Goal: Information Seeking & Learning: Learn about a topic

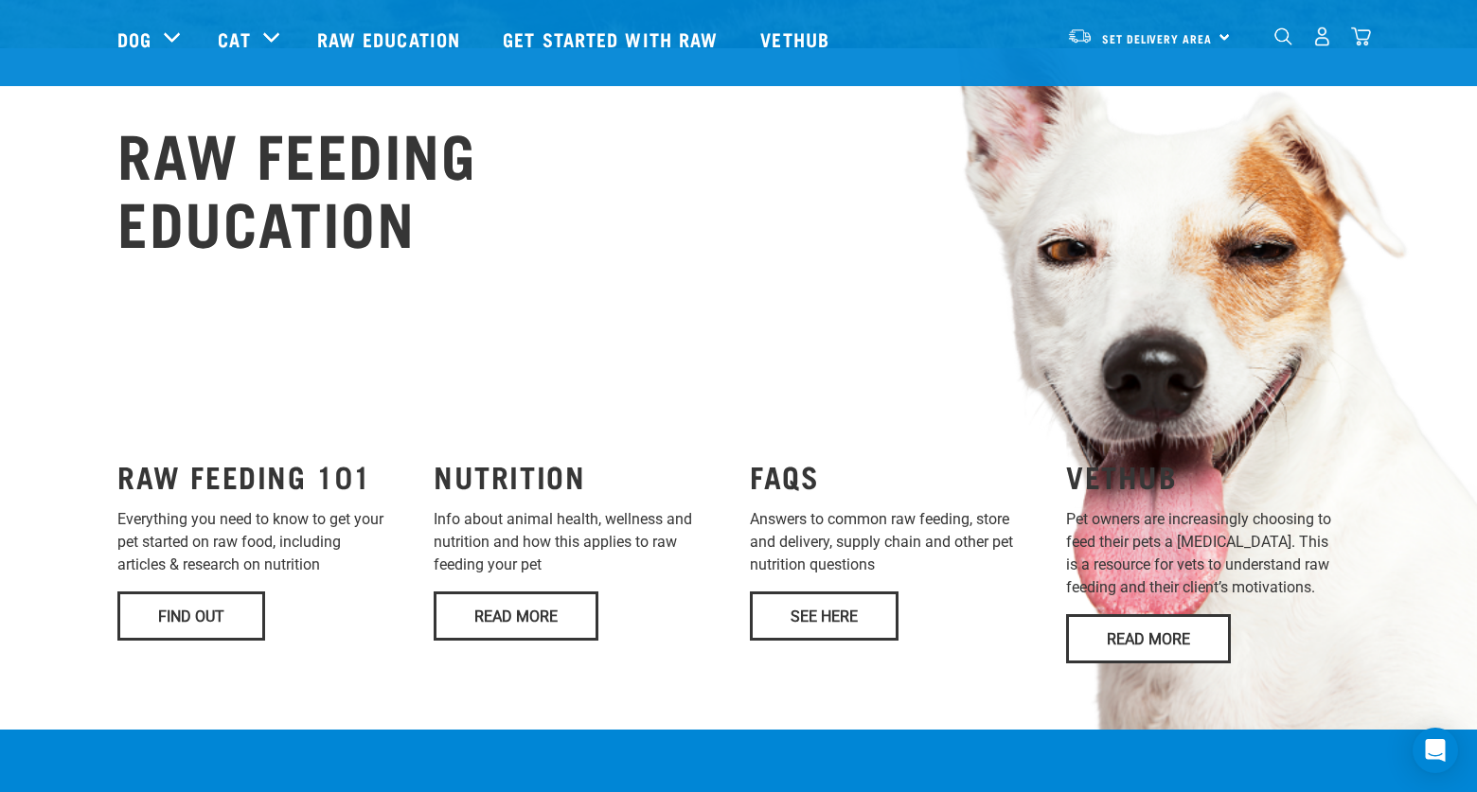
scroll to position [1026, 0]
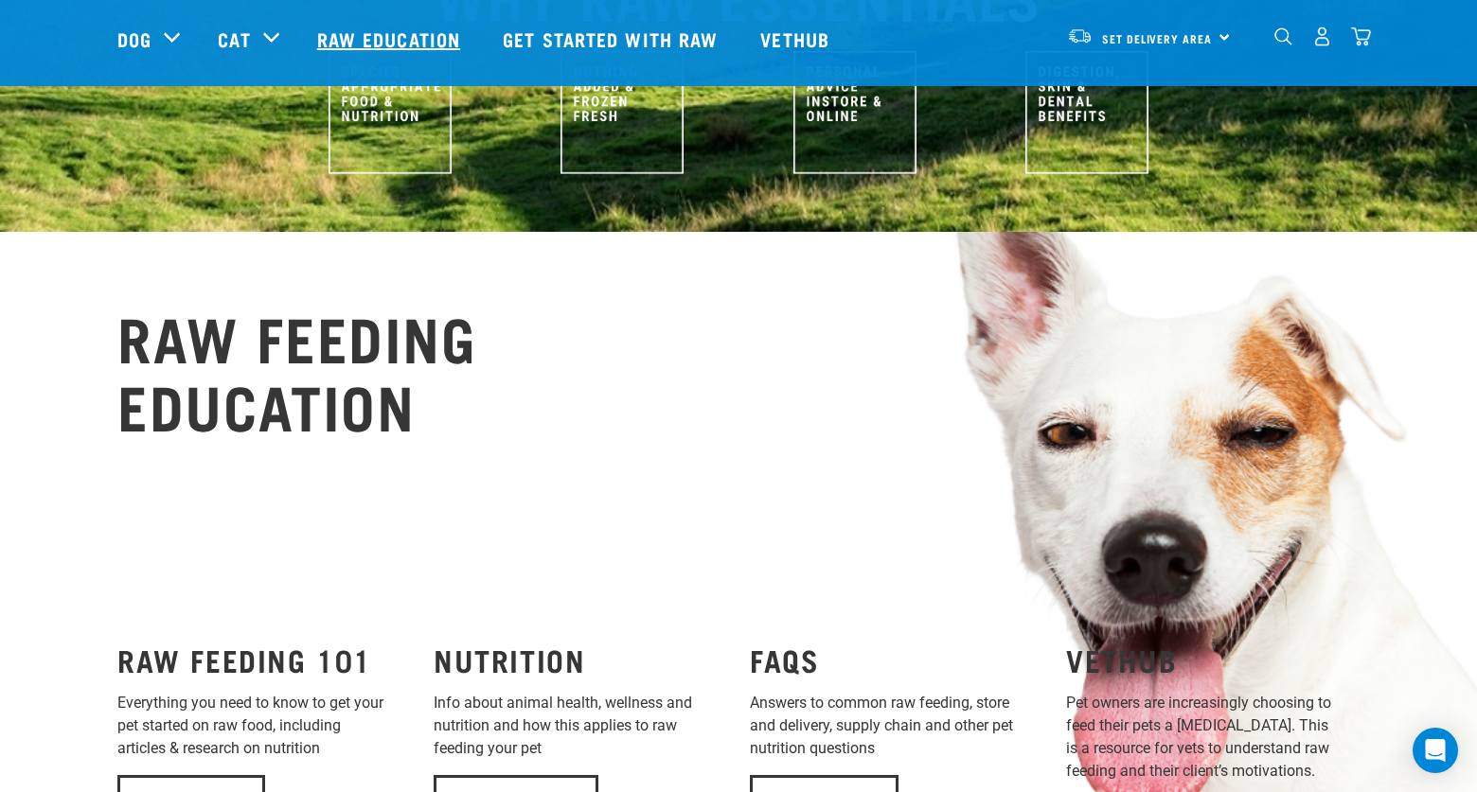
click at [405, 30] on link "Raw Education" at bounding box center [391, 39] width 186 height 76
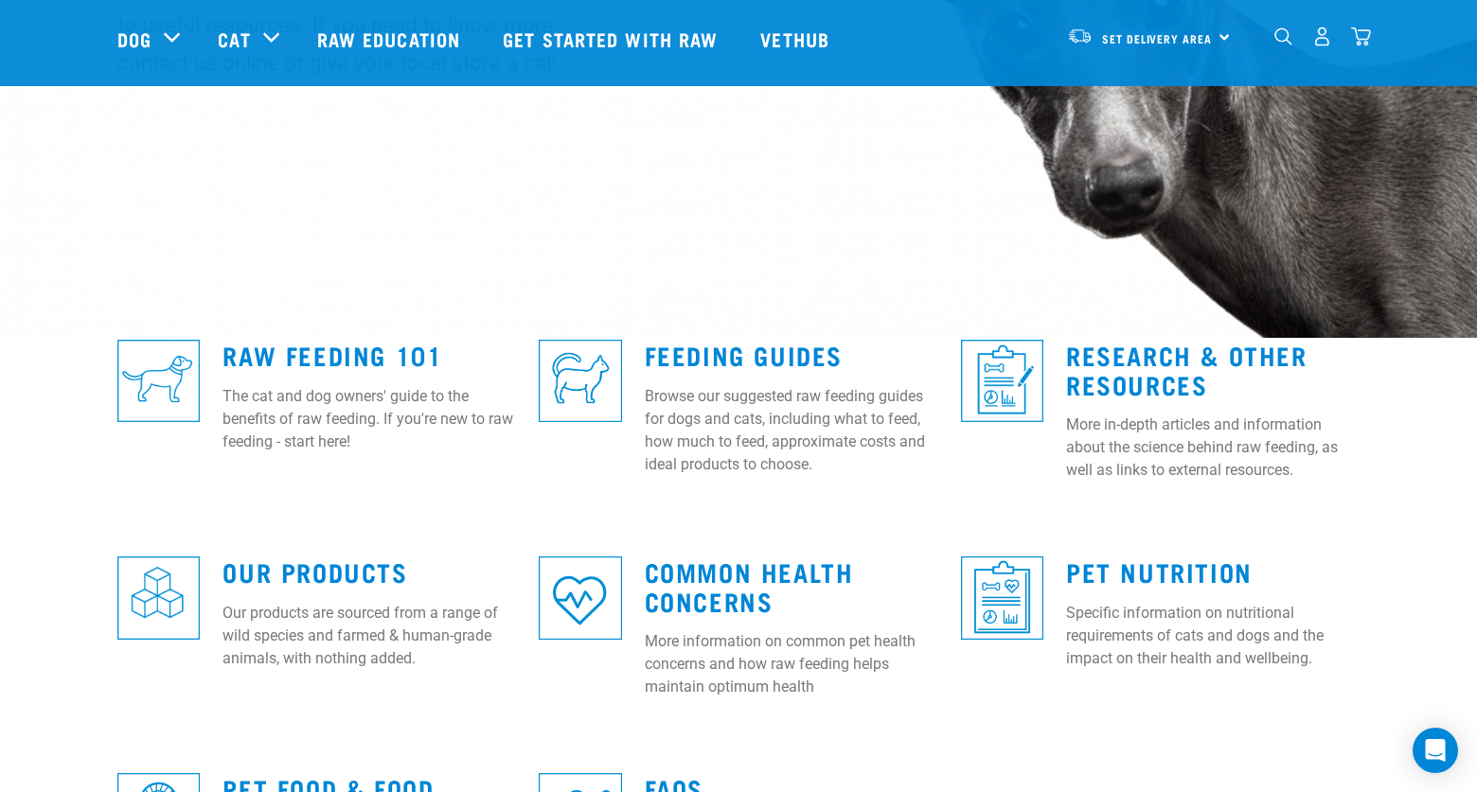
scroll to position [125, 0]
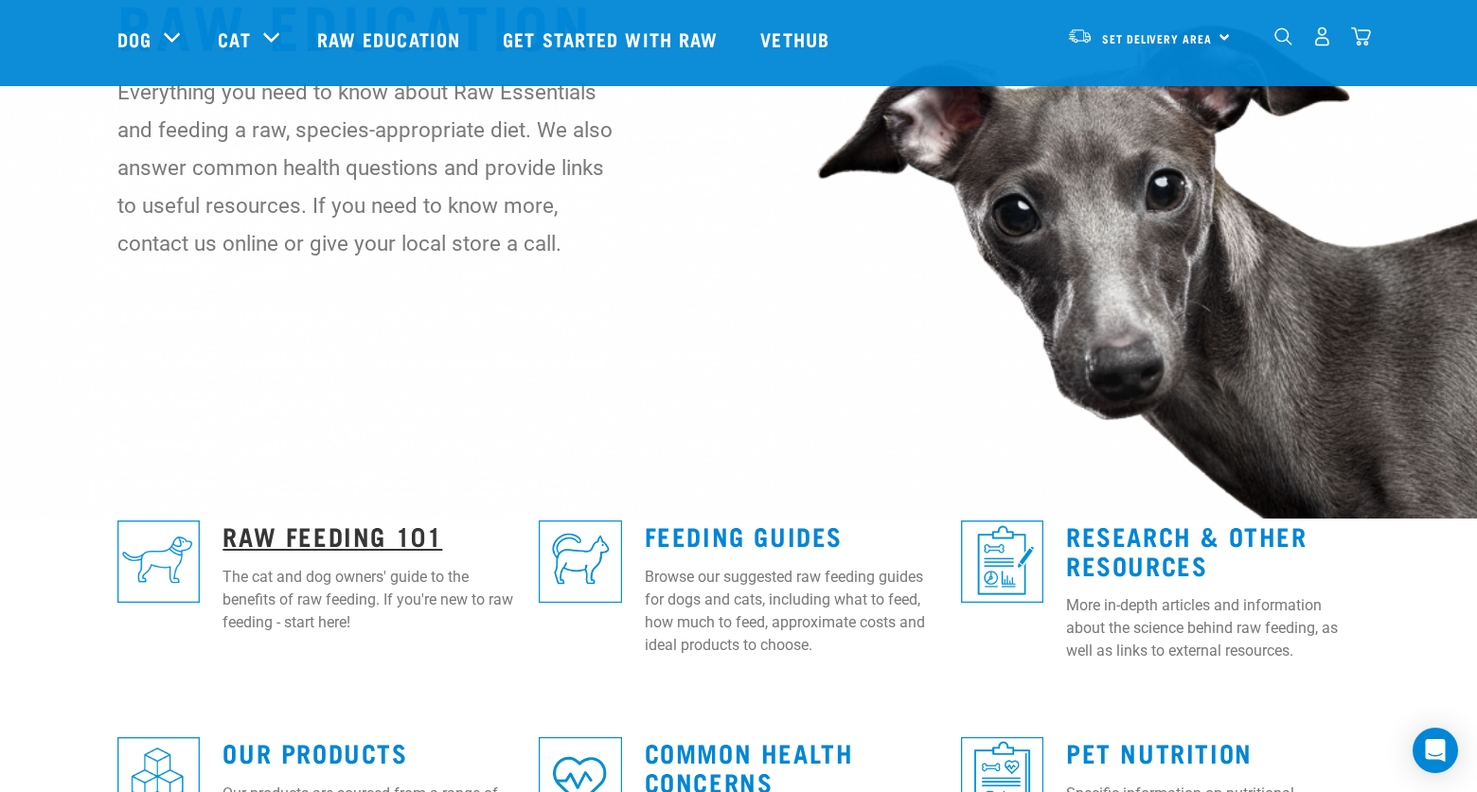
click at [345, 528] on link "Raw Feeding 101" at bounding box center [332, 535] width 220 height 14
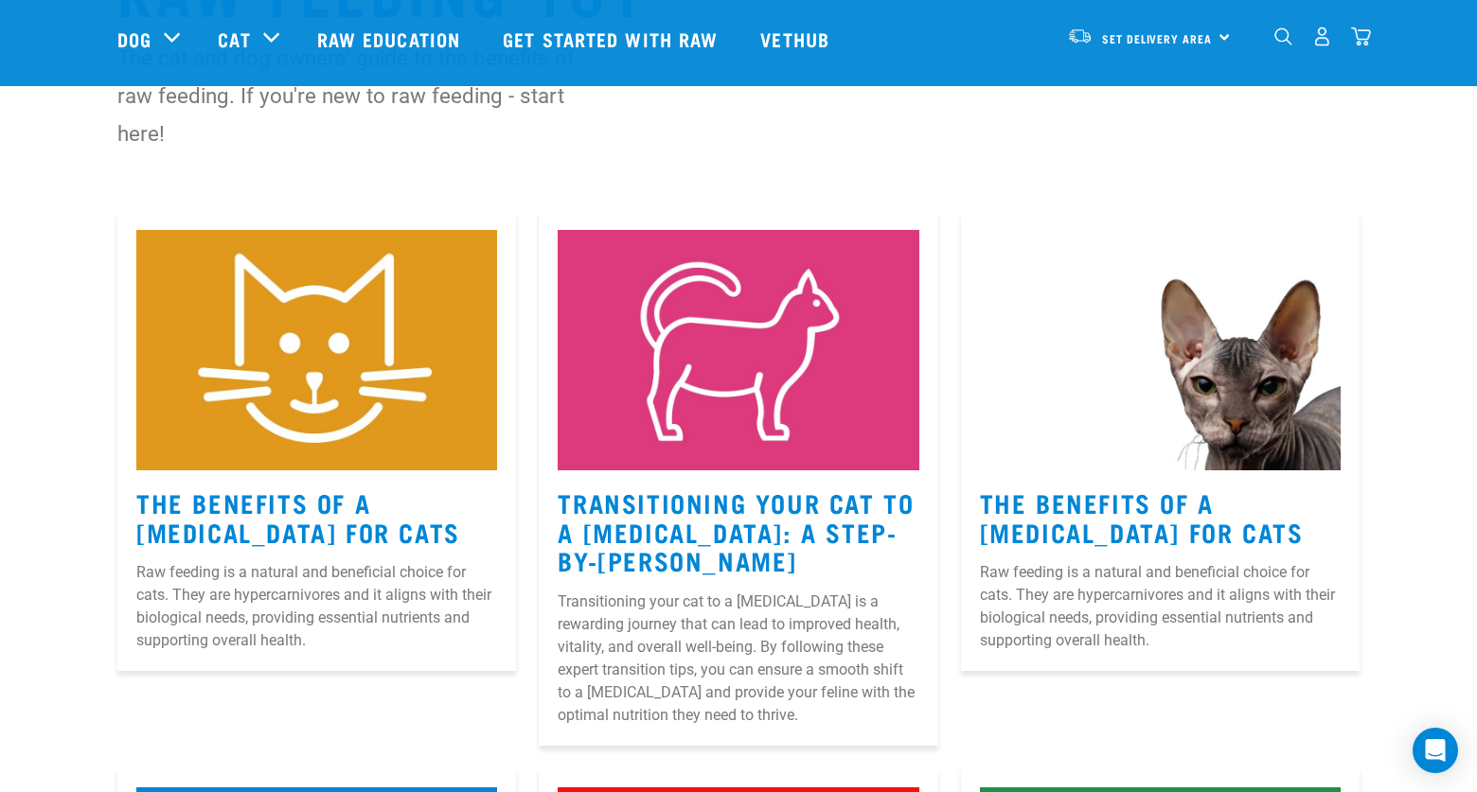
scroll to position [787, 0]
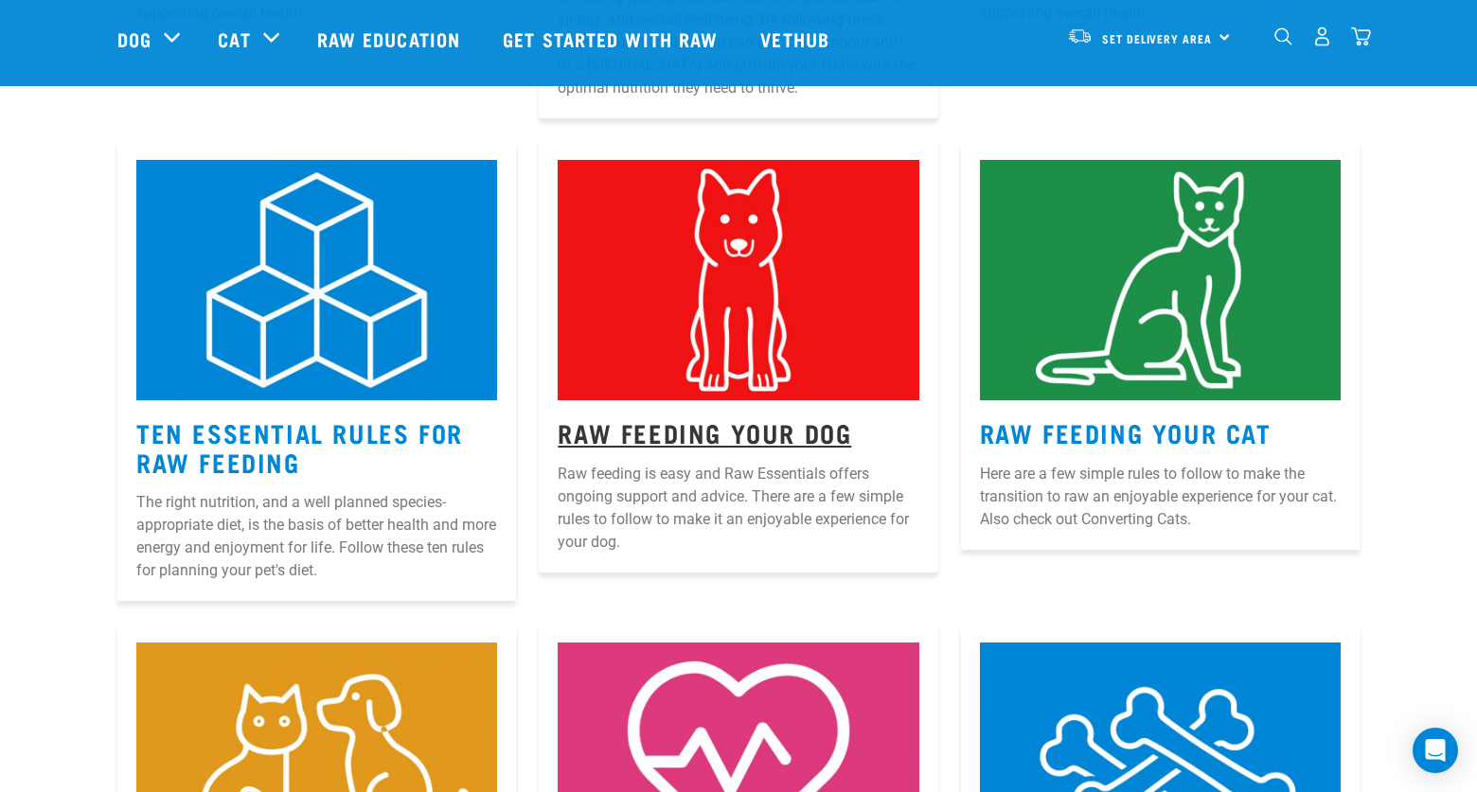
click at [762, 433] on link "Raw Feeding Your Dog" at bounding box center [704, 432] width 293 height 14
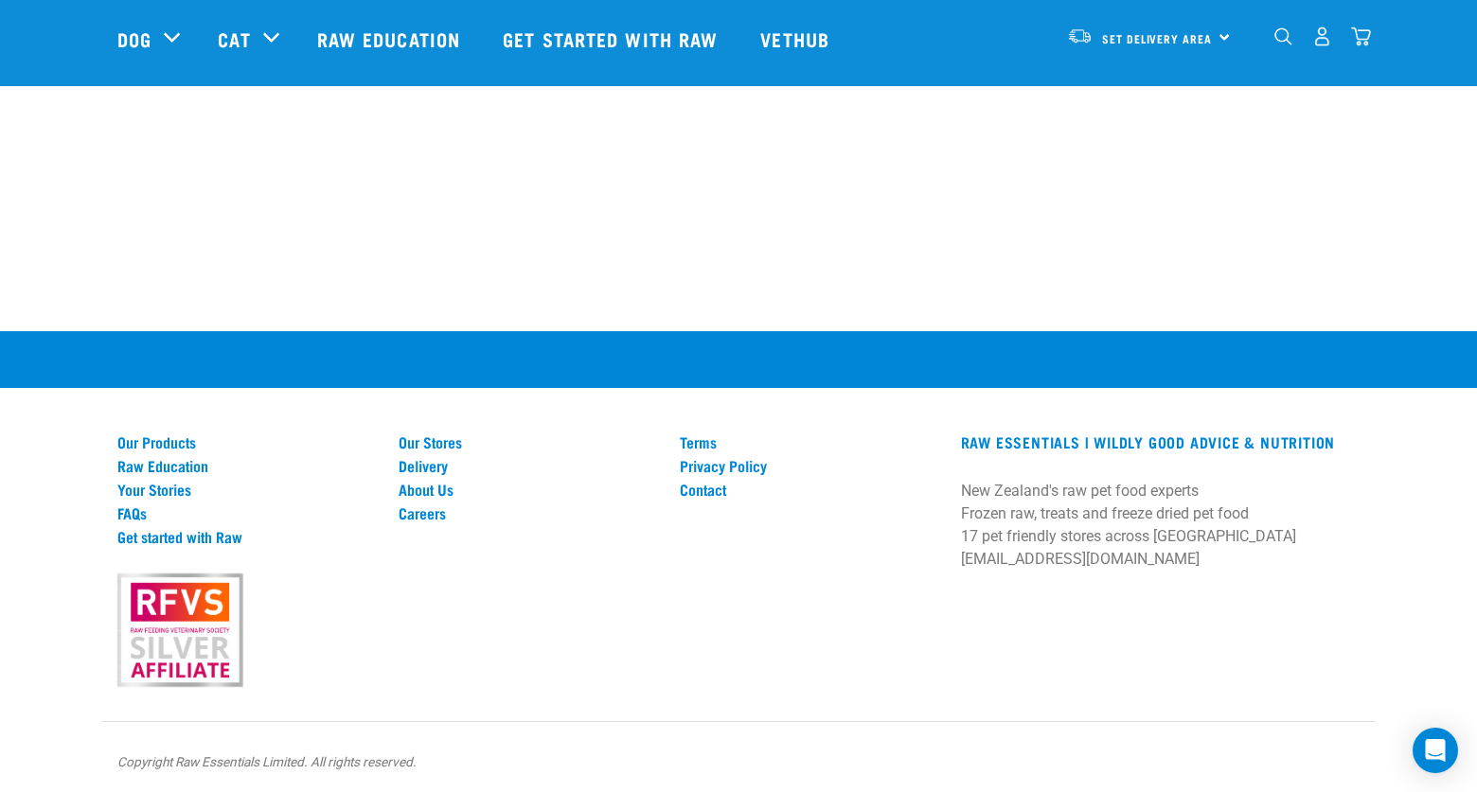
scroll to position [2763, 0]
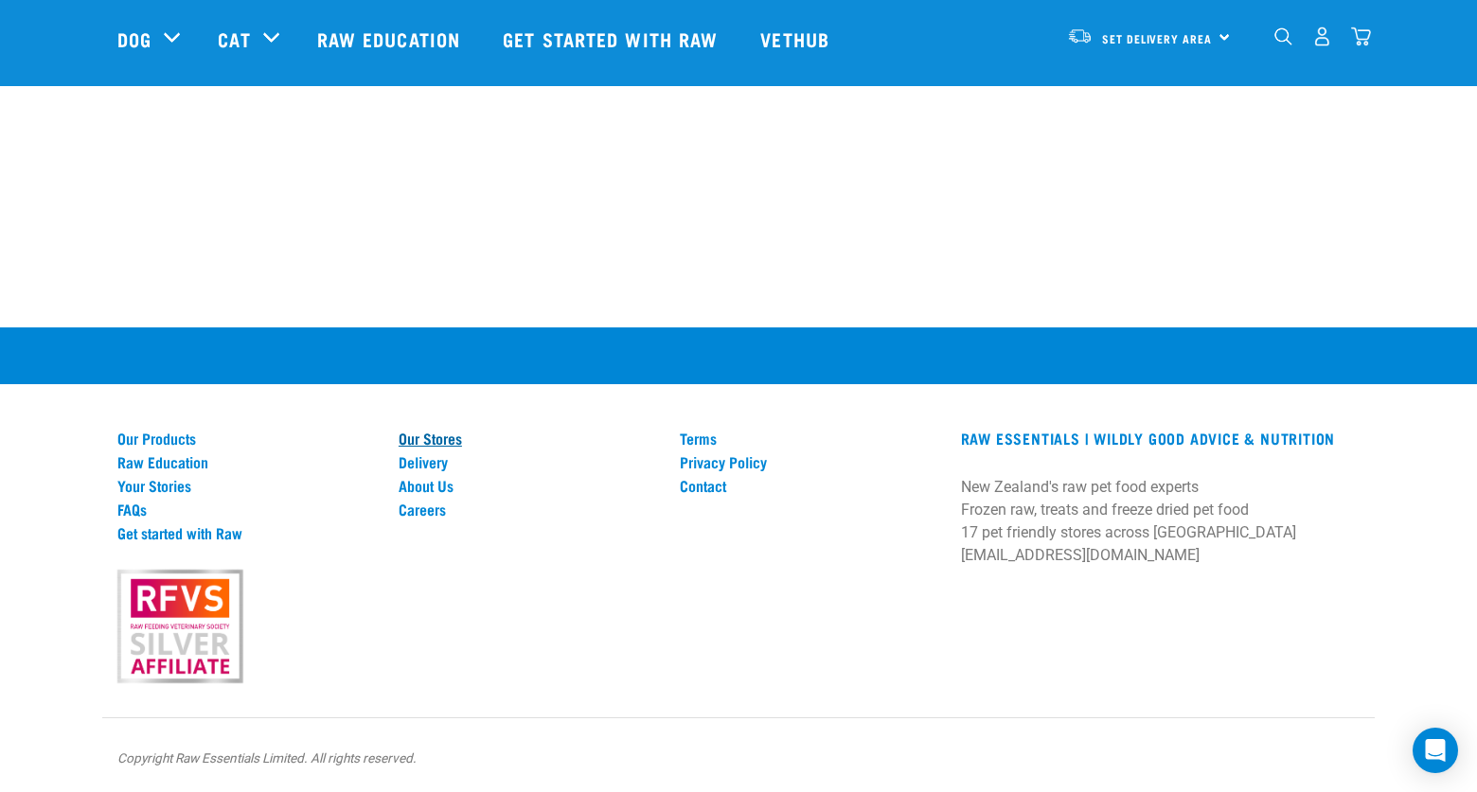
click at [444, 438] on link "Our Stores" at bounding box center [527, 438] width 258 height 17
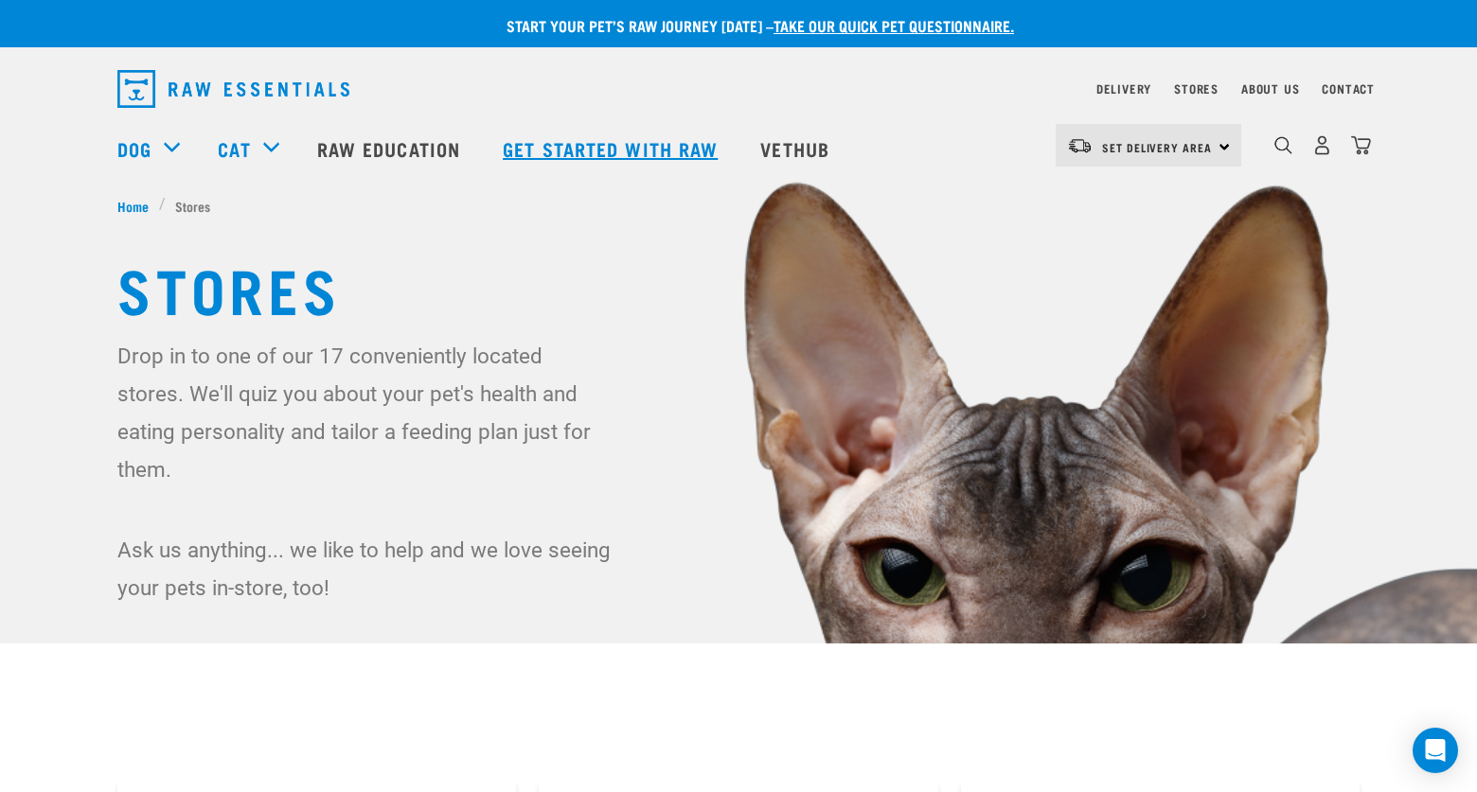
click at [555, 147] on link "Get started with Raw" at bounding box center [612, 149] width 257 height 76
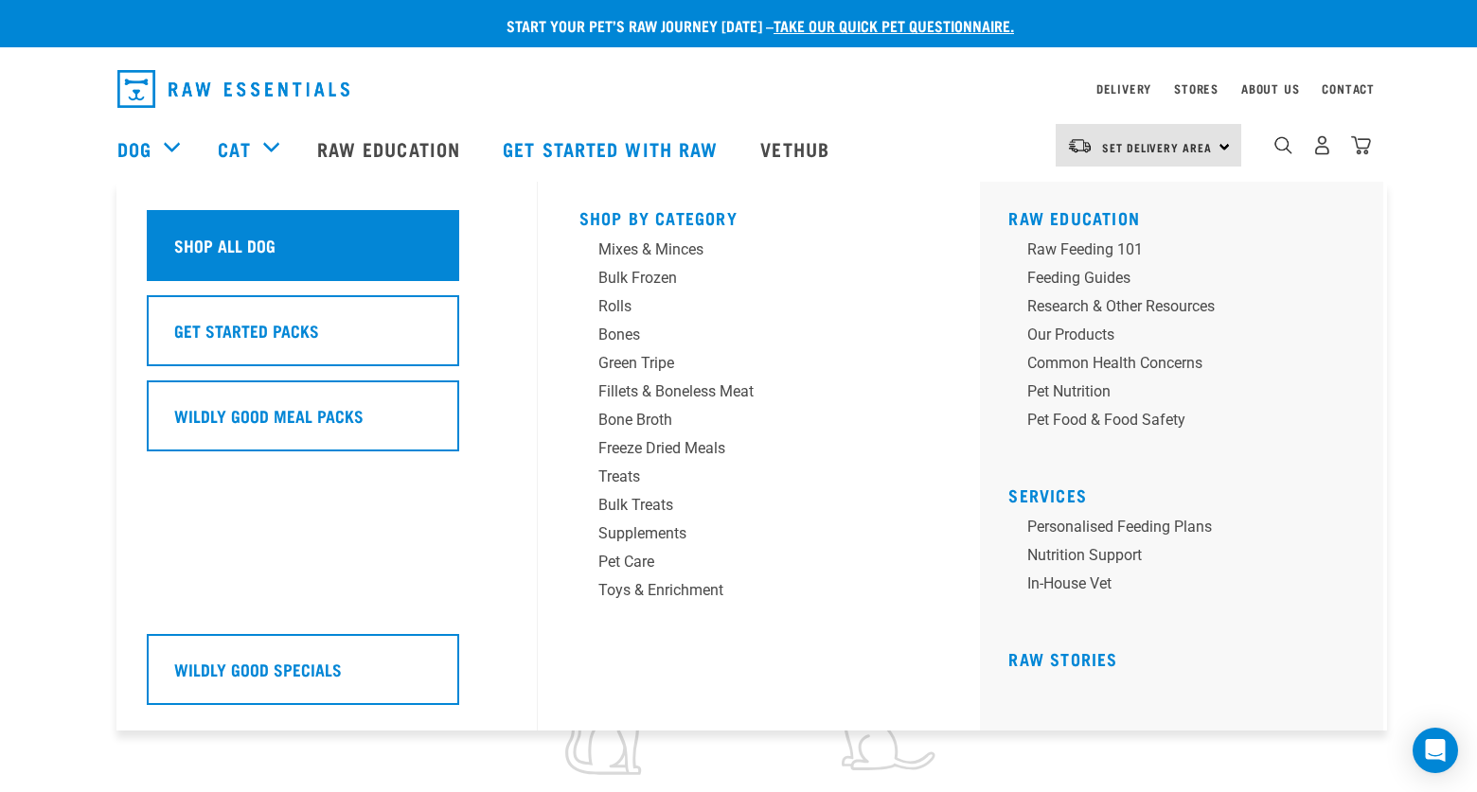
click at [227, 233] on h5 "Shop All Dog" at bounding box center [224, 245] width 101 height 25
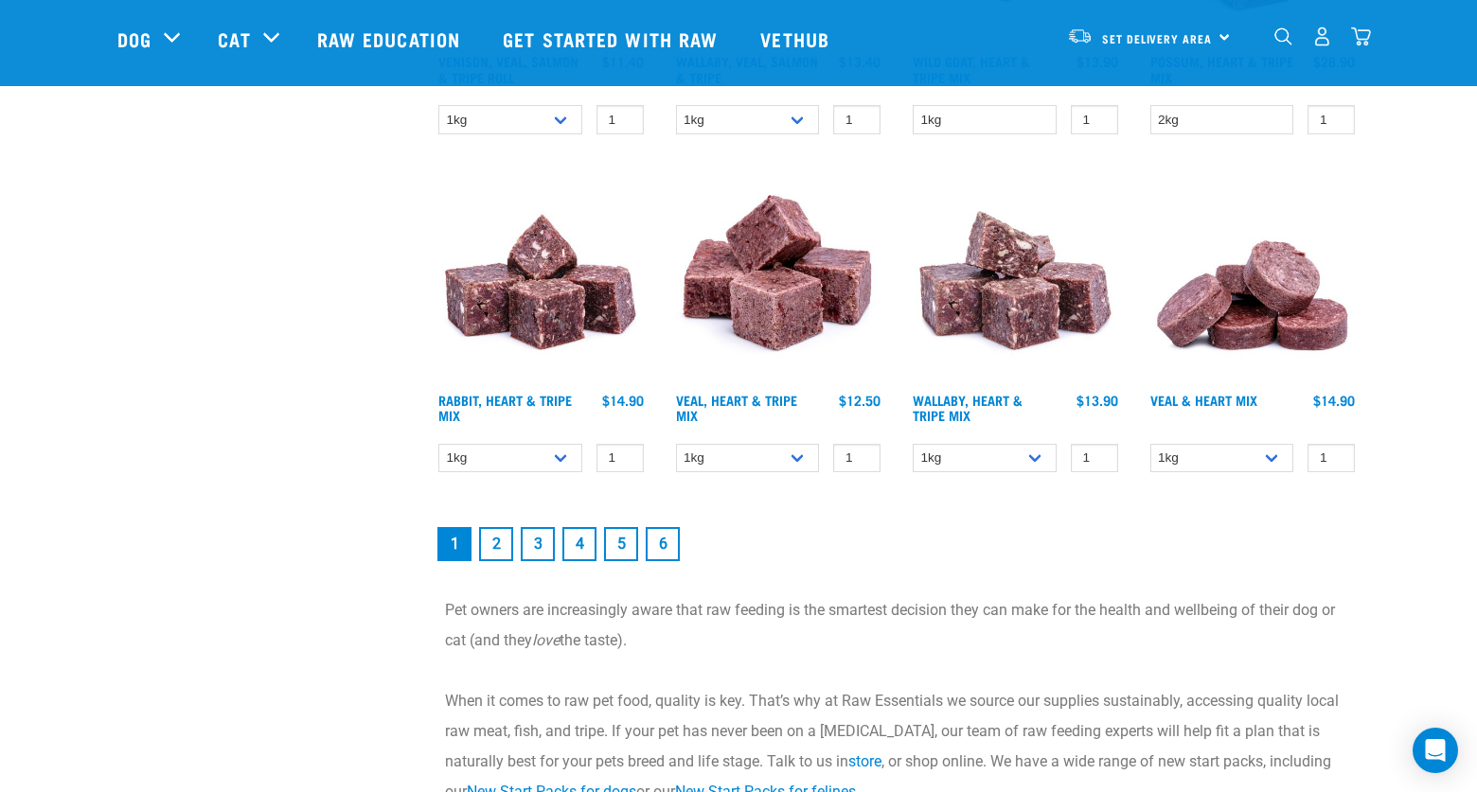
scroll to position [2165, 0]
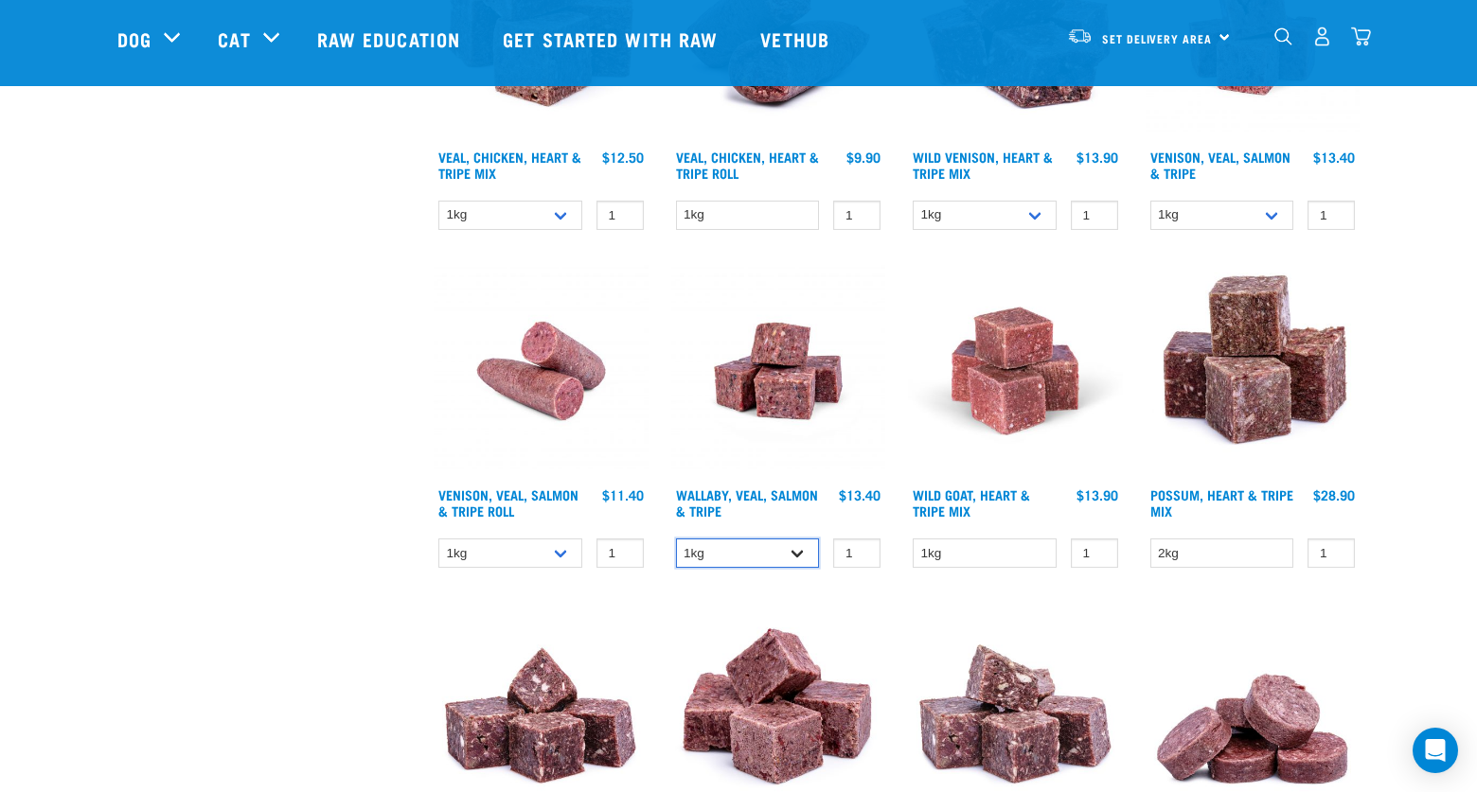
click at [798, 555] on select "1kg 3kg Bulk (18kg)" at bounding box center [748, 553] width 144 height 29
select select "45457"
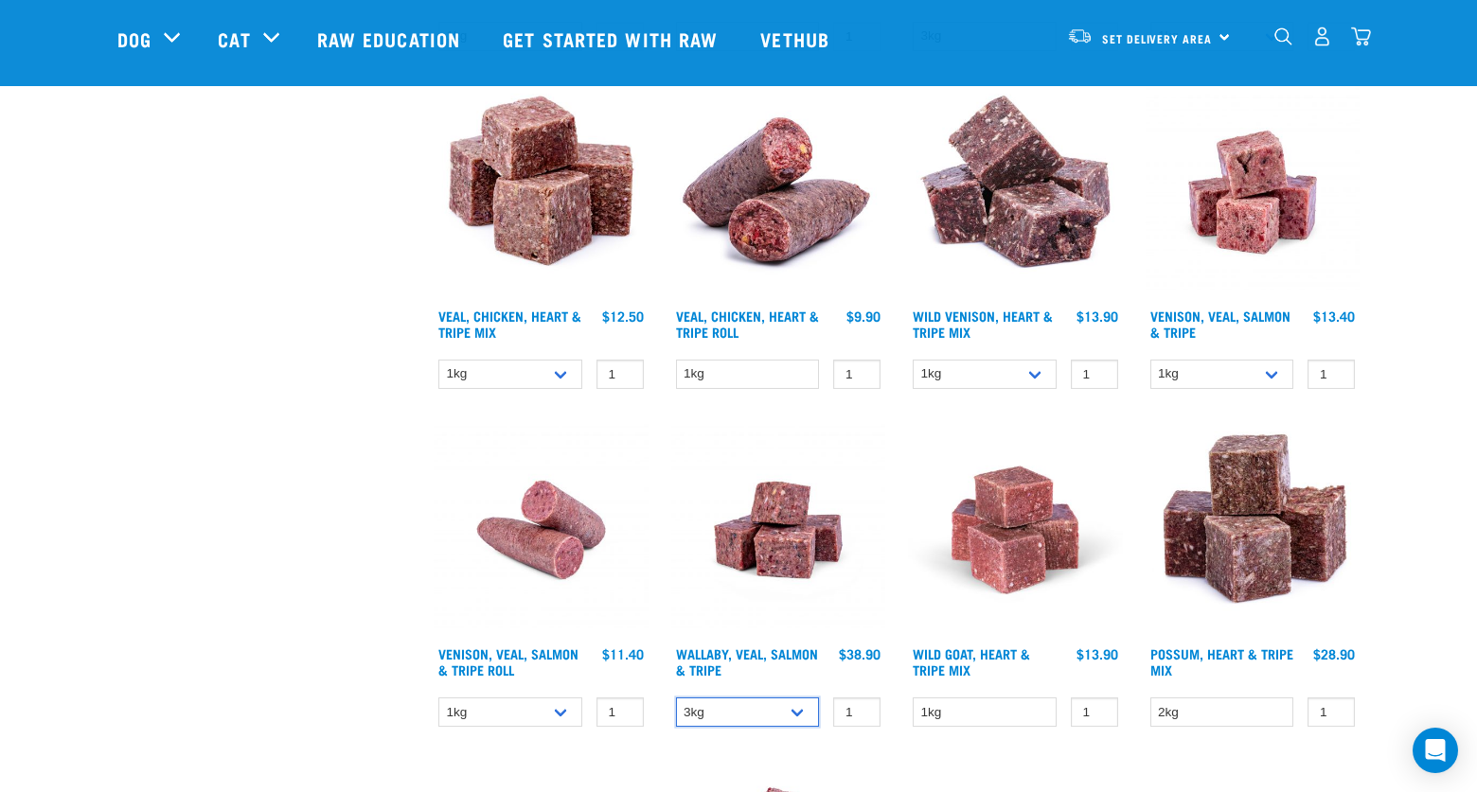
scroll to position [2000, 0]
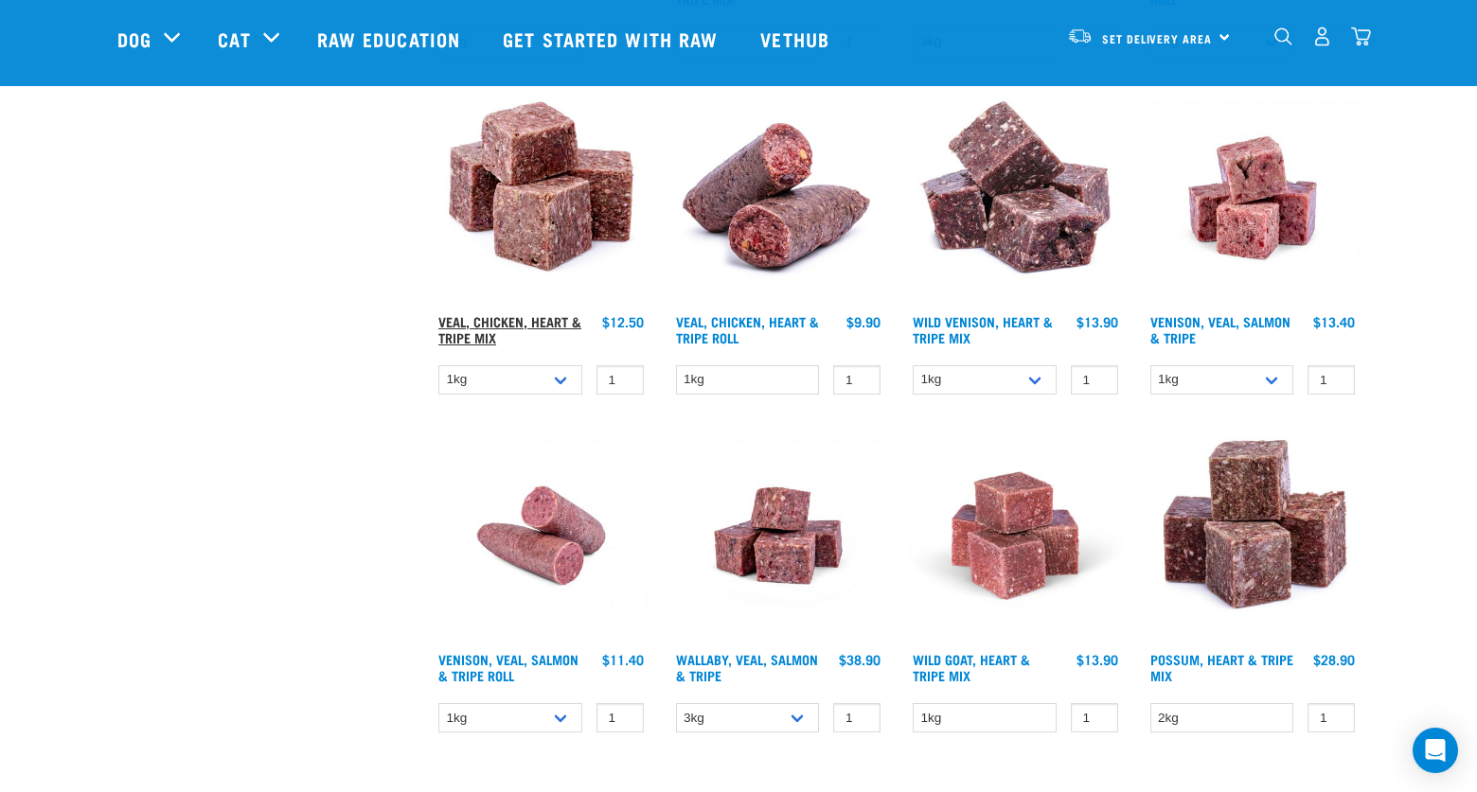
click at [541, 318] on link "Veal, Chicken, Heart & Tripe Mix" at bounding box center [509, 329] width 143 height 22
click at [561, 379] on select "1kg 3kg" at bounding box center [510, 379] width 144 height 29
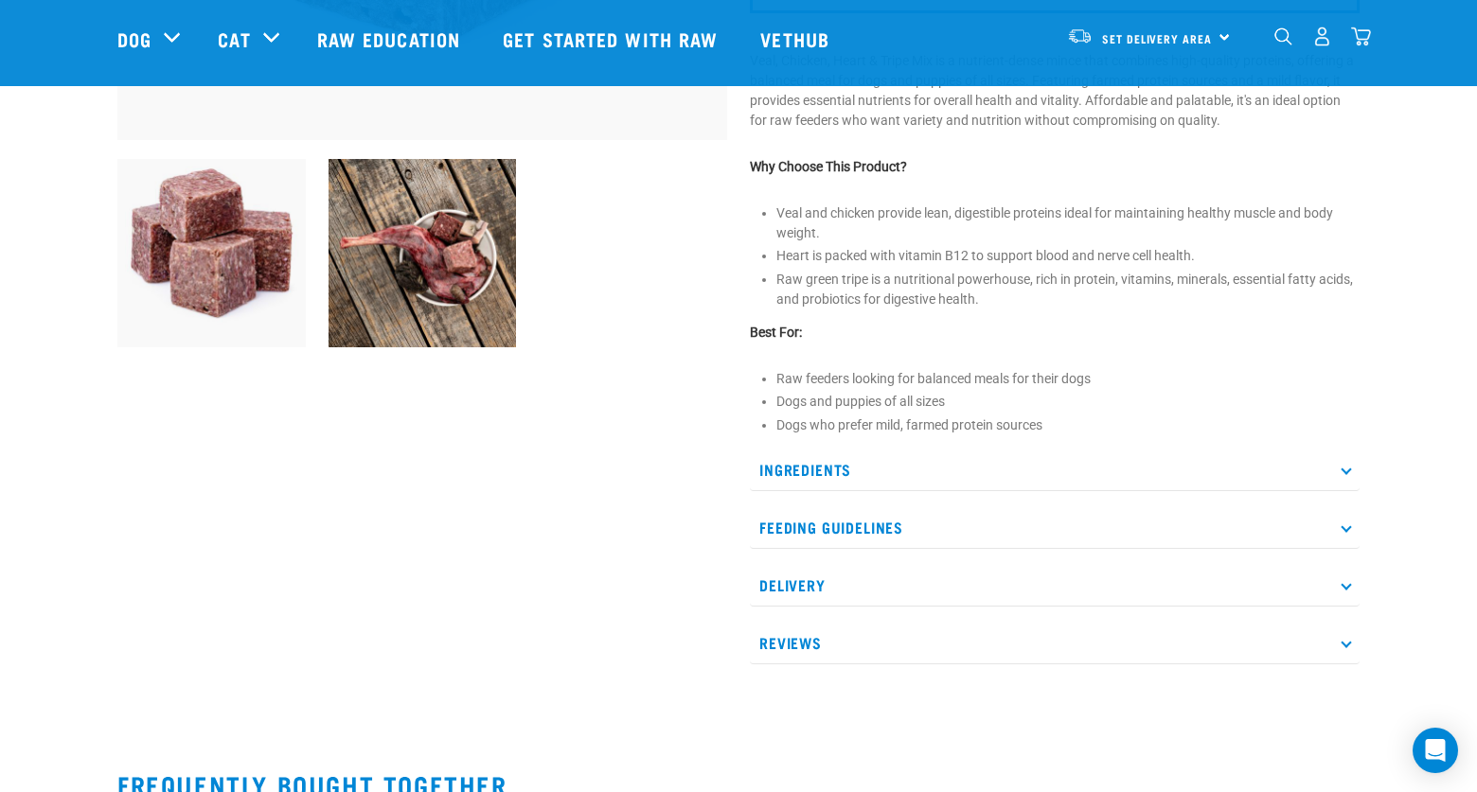
scroll to position [681, 0]
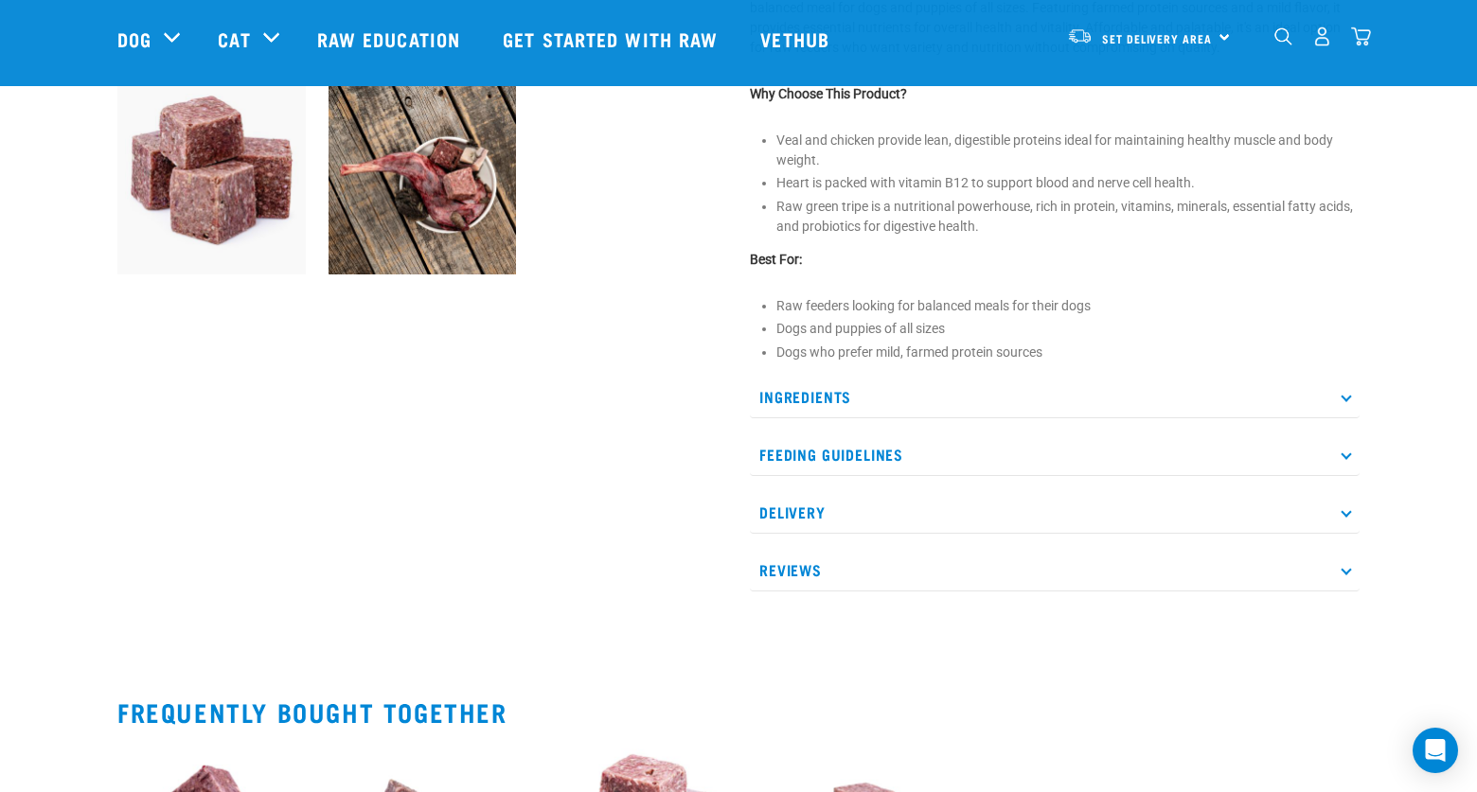
click at [1349, 458] on p "Feeding Guidelines" at bounding box center [1055, 455] width 610 height 43
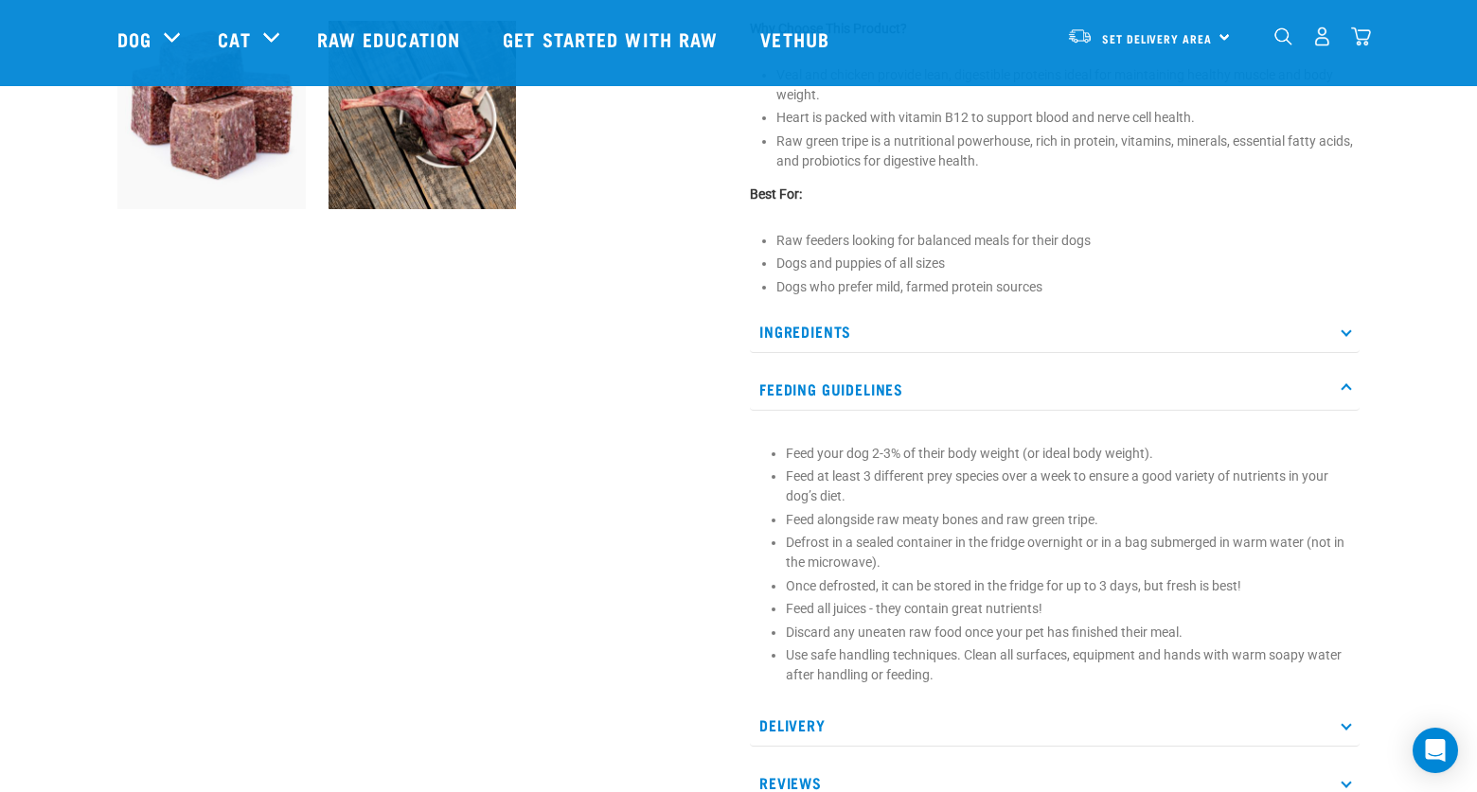
scroll to position [882, 0]
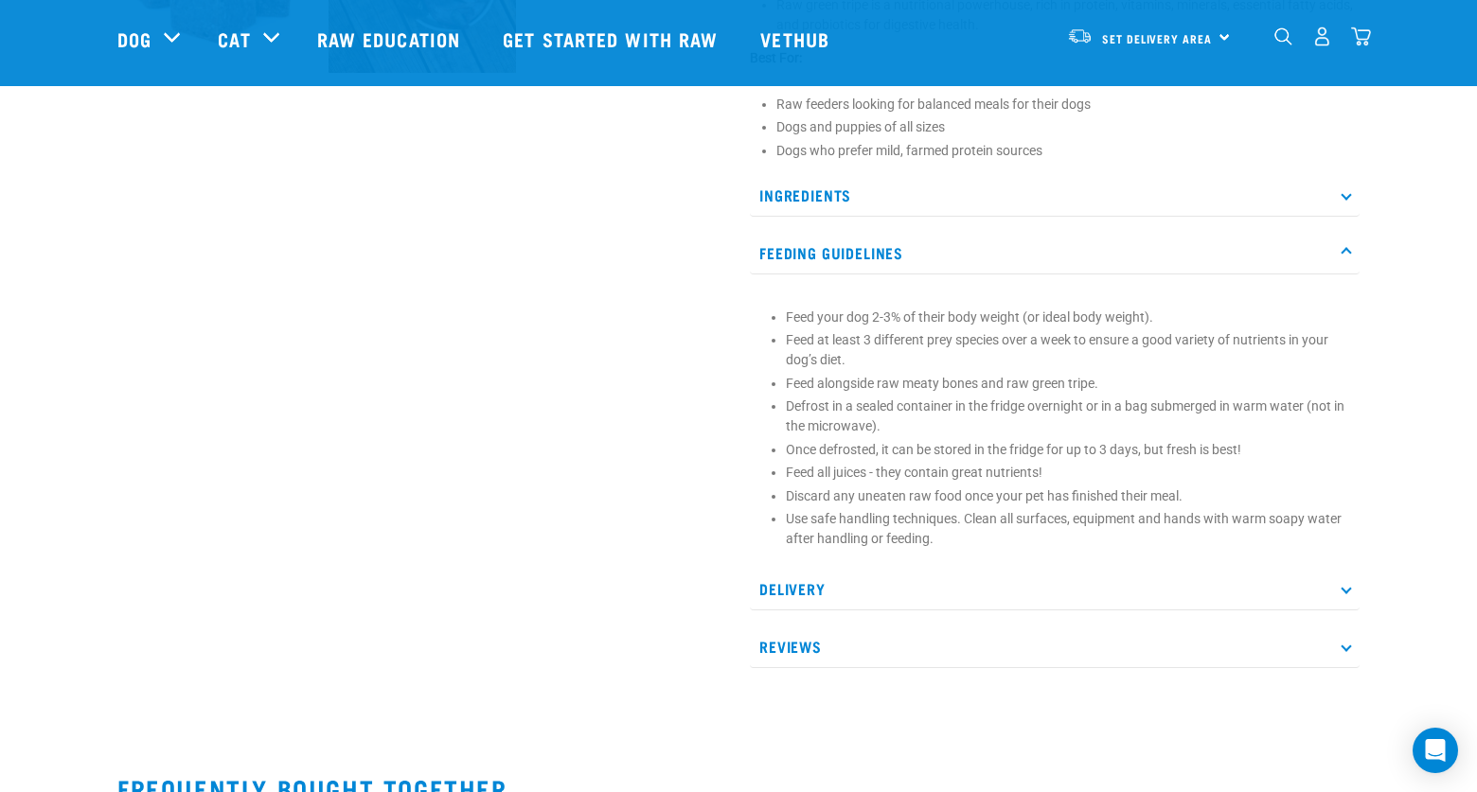
click at [1345, 592] on icon at bounding box center [1345, 589] width 10 height 10
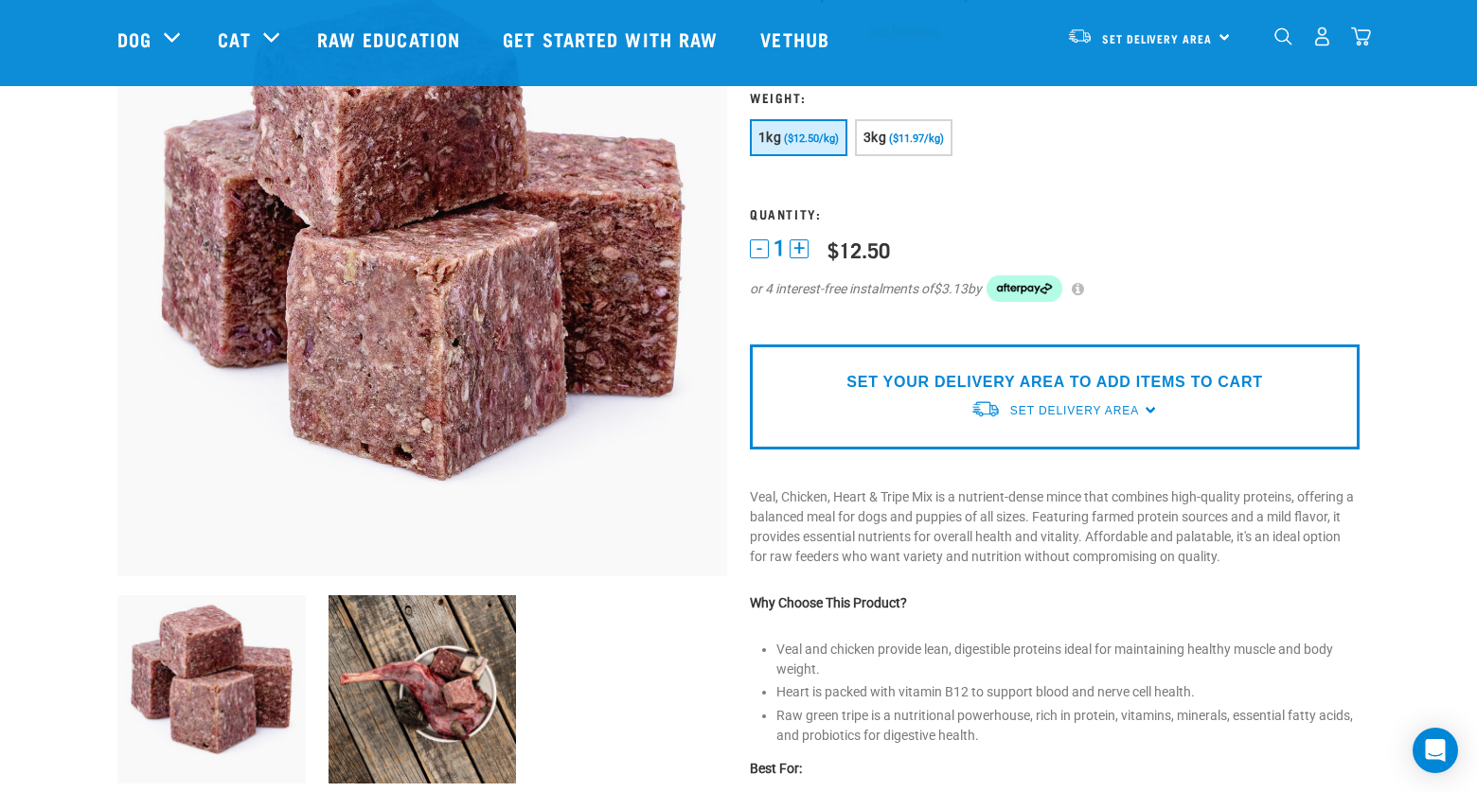
scroll to position [0, 0]
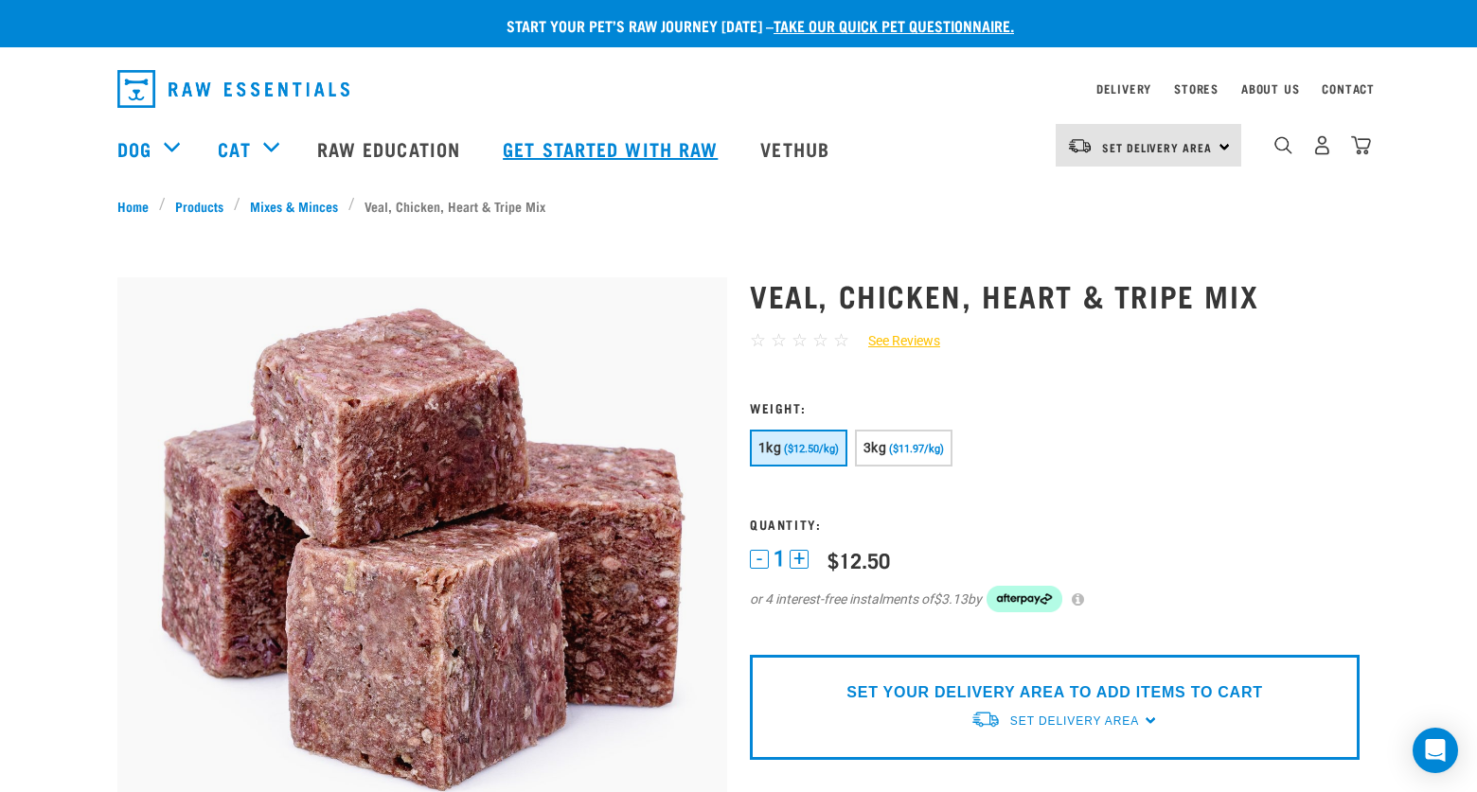
click at [666, 144] on link "Get started with Raw" at bounding box center [612, 149] width 257 height 76
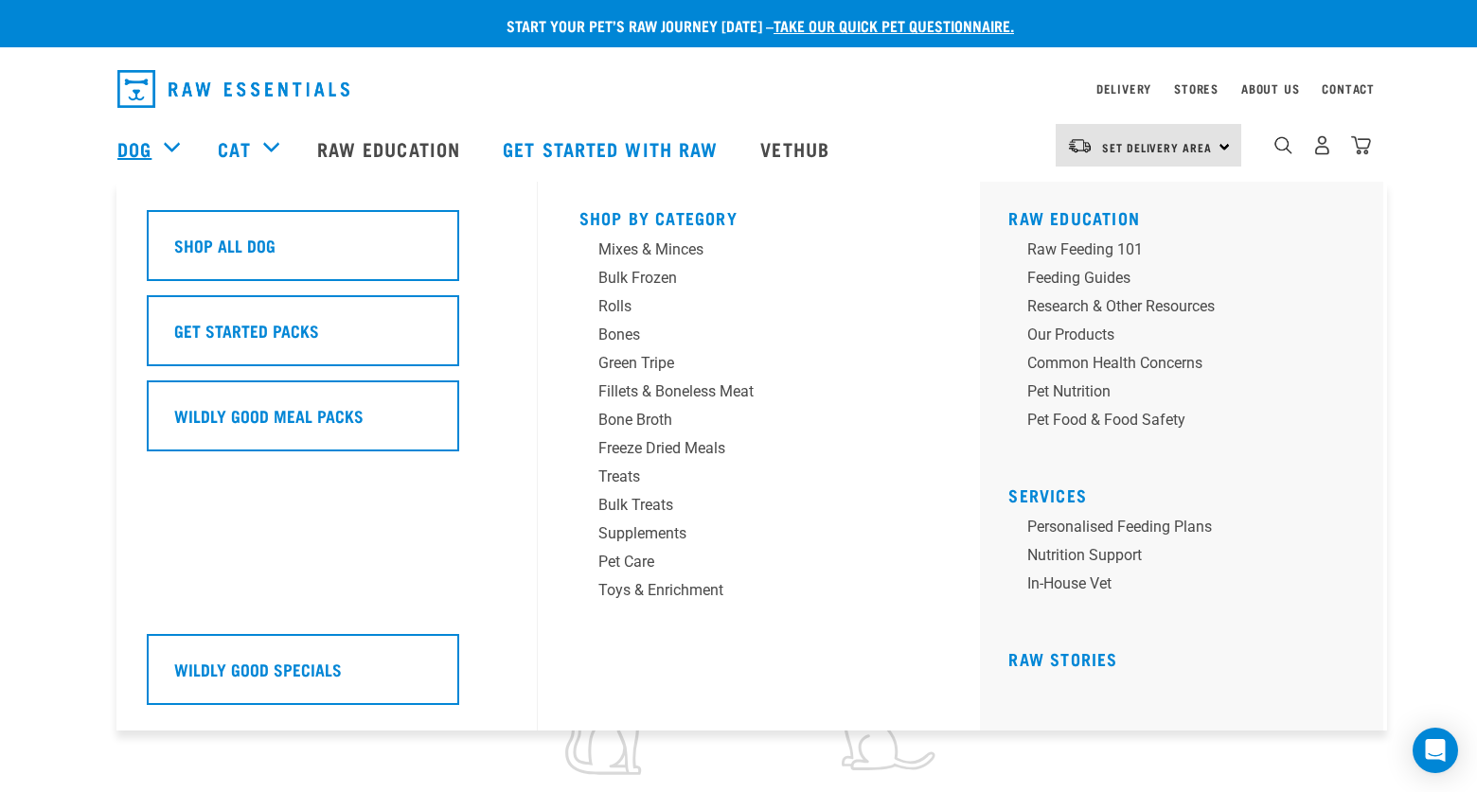
click at [143, 141] on link "Dog" at bounding box center [134, 148] width 34 height 28
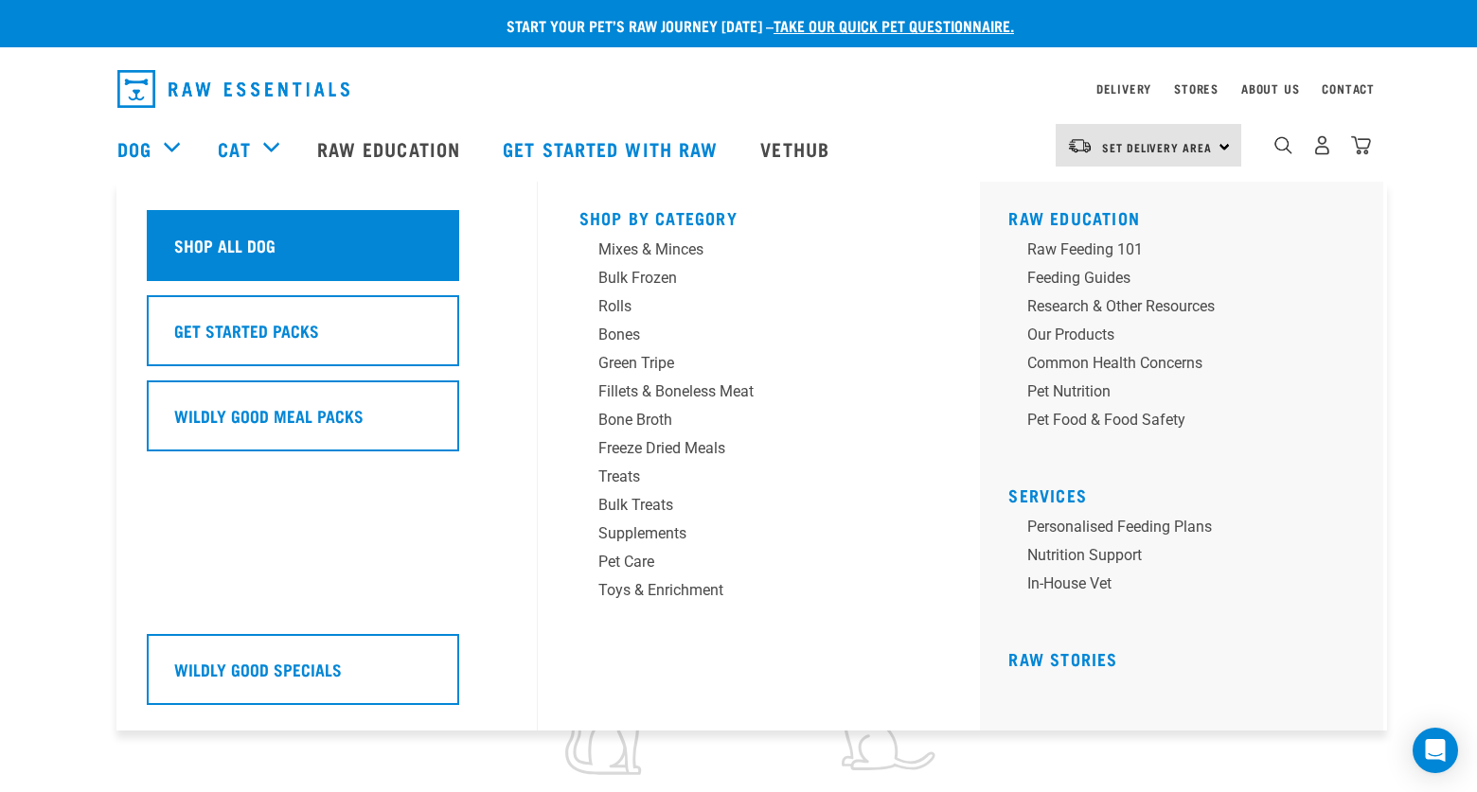
click at [237, 241] on h5 "Shop All Dog" at bounding box center [224, 245] width 101 height 25
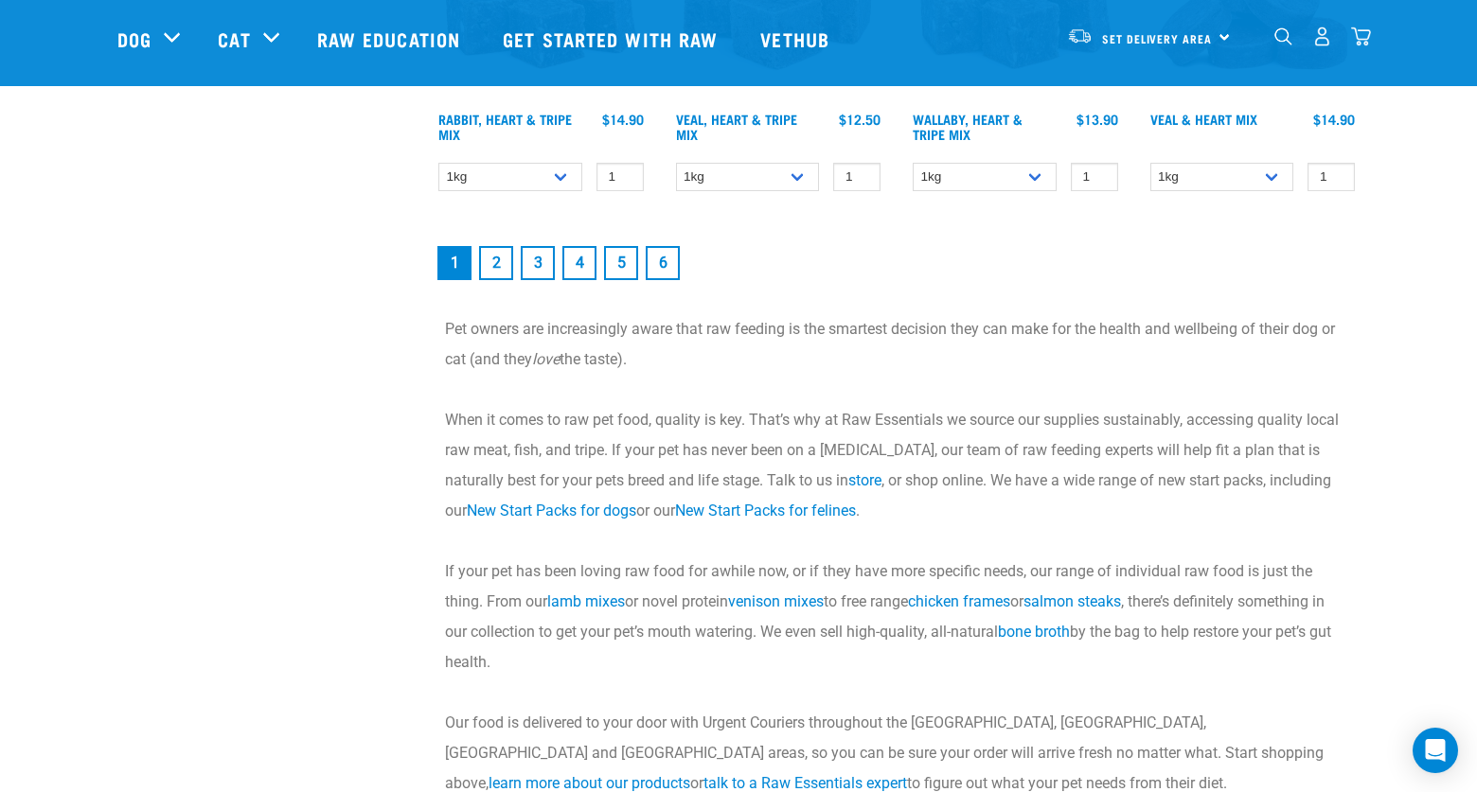
scroll to position [2880, 0]
click at [1041, 629] on link "bone broth" at bounding box center [1034, 631] width 72 height 18
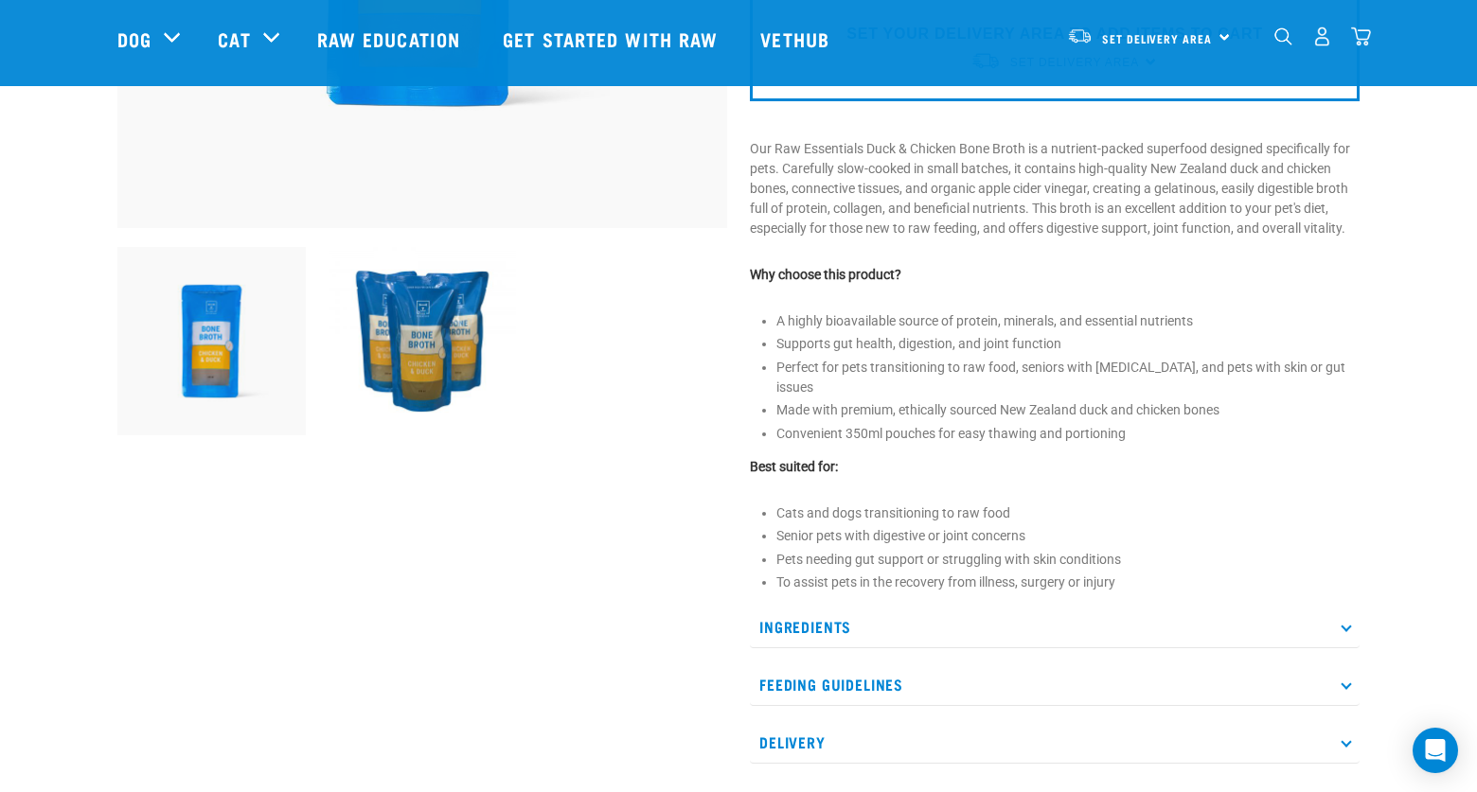
scroll to position [545, 0]
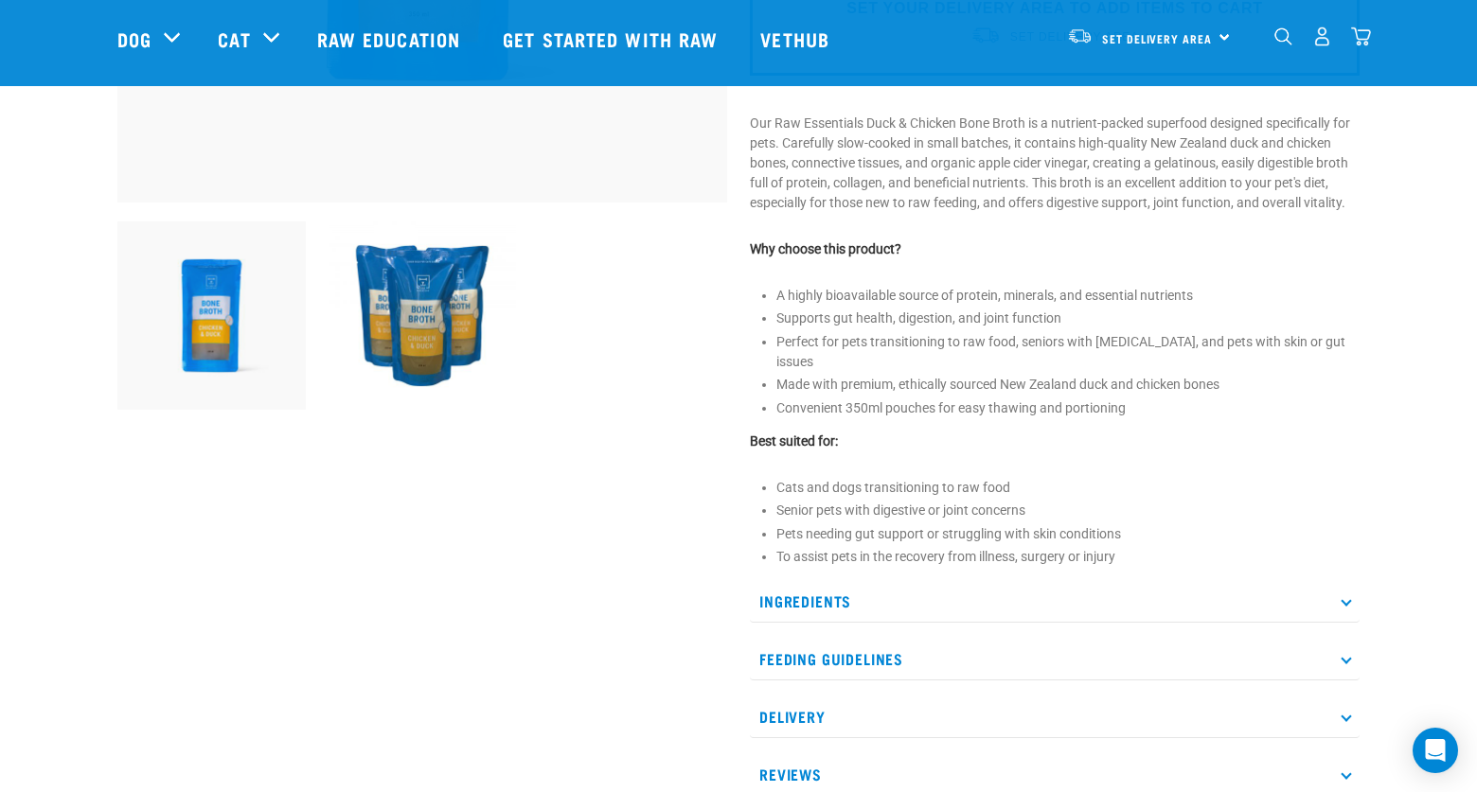
click at [1348, 654] on icon at bounding box center [1345, 659] width 10 height 10
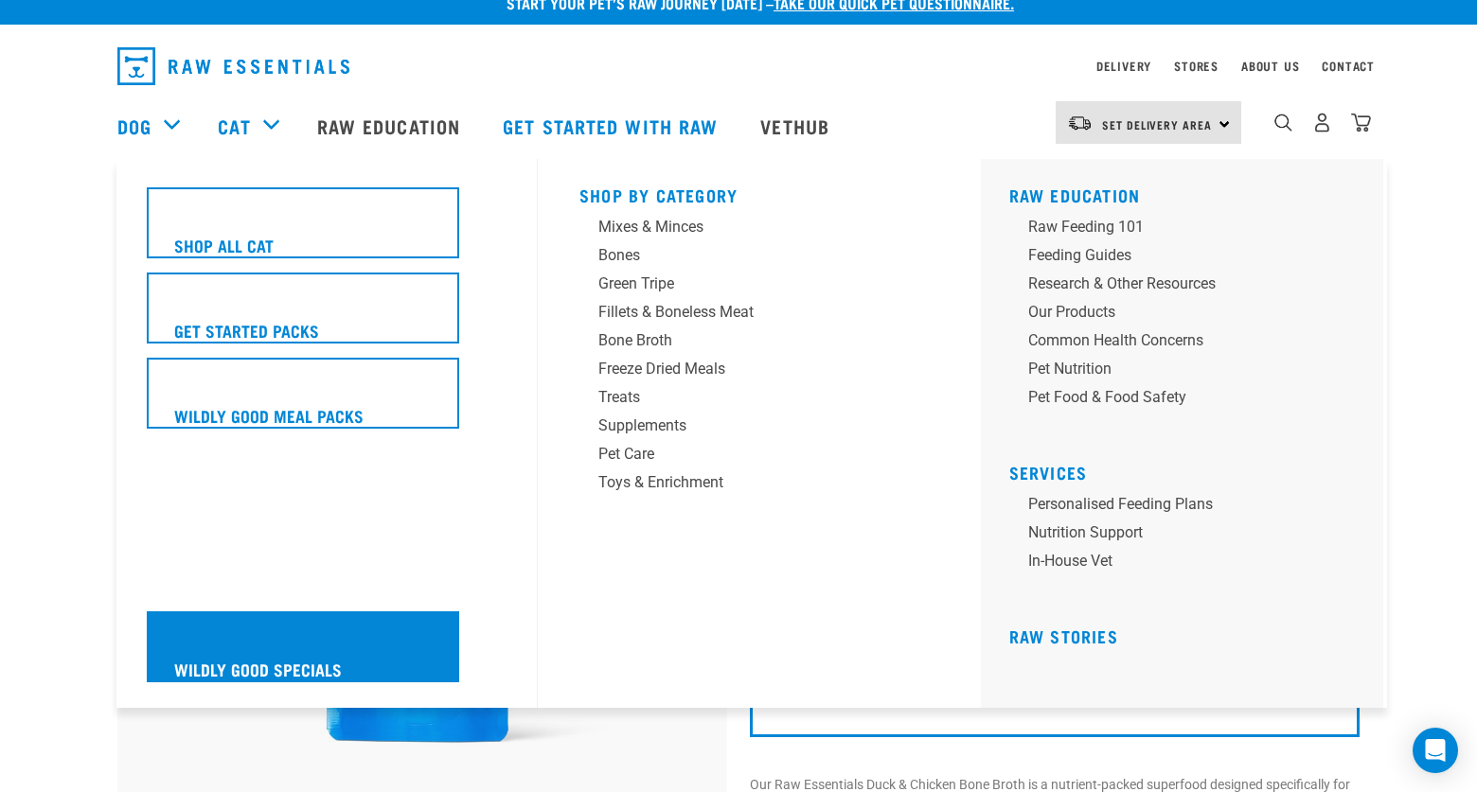
scroll to position [38, 0]
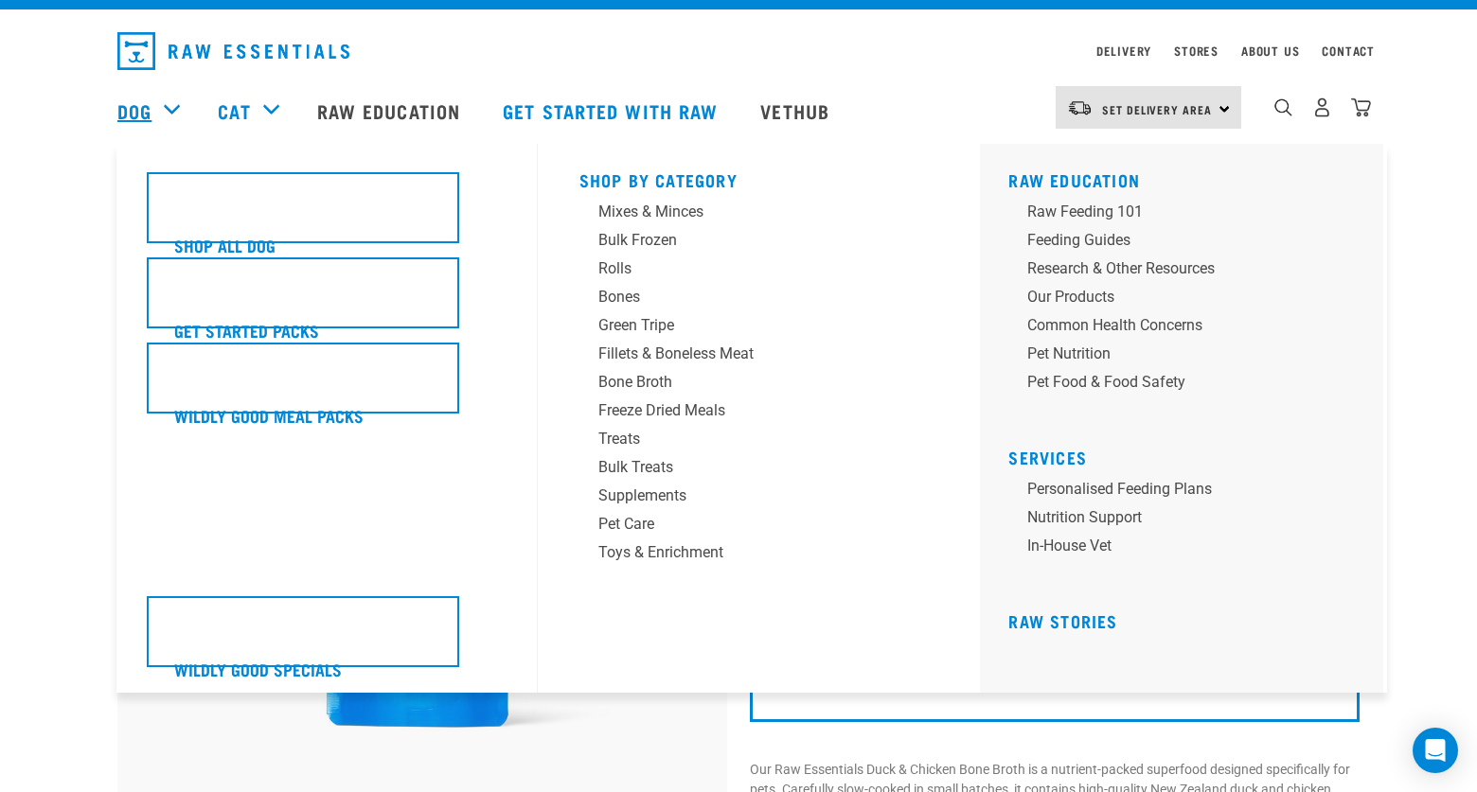
click at [147, 108] on link "Dog" at bounding box center [134, 111] width 34 height 28
click at [177, 114] on div "Dog" at bounding box center [157, 111] width 81 height 76
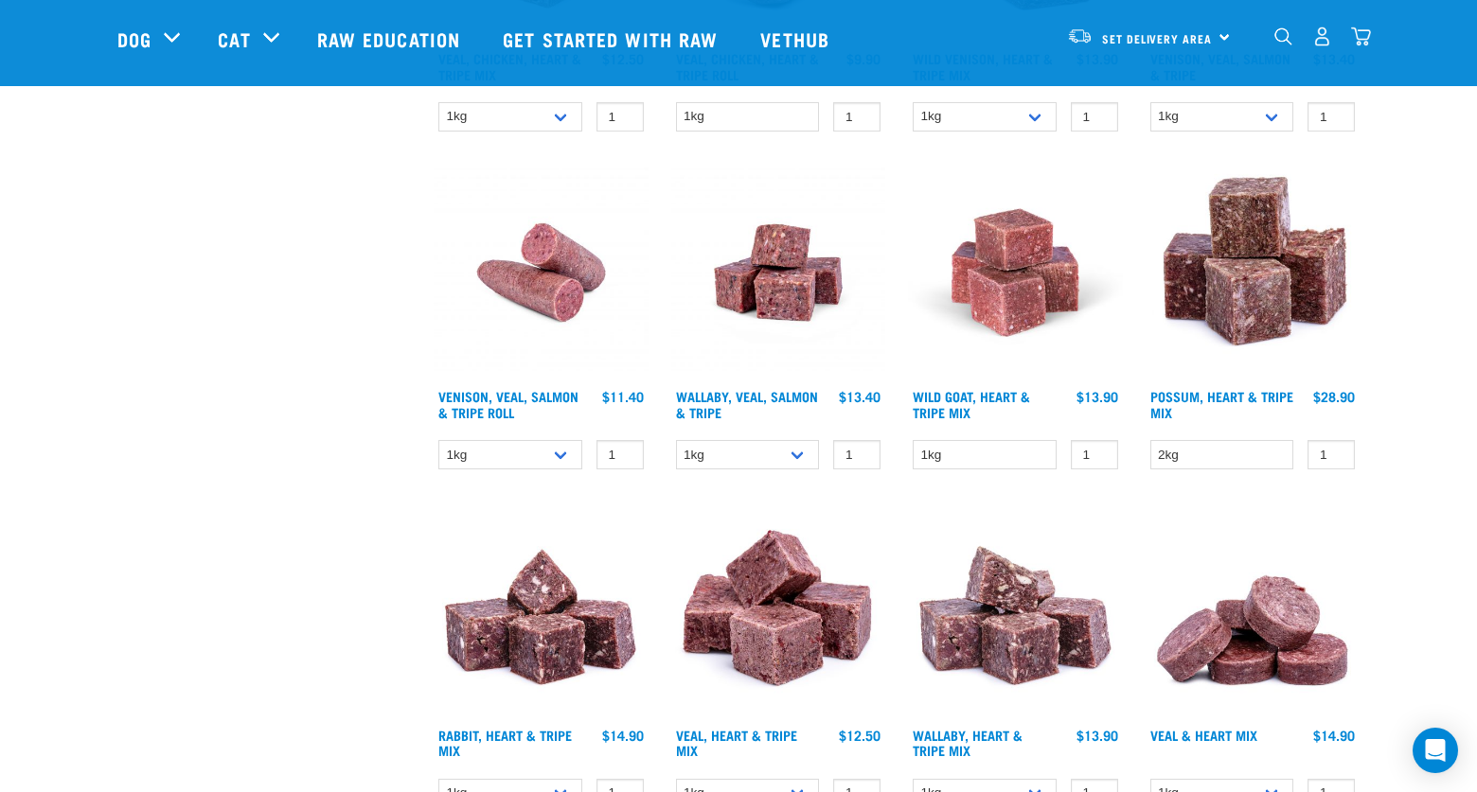
scroll to position [2815, 0]
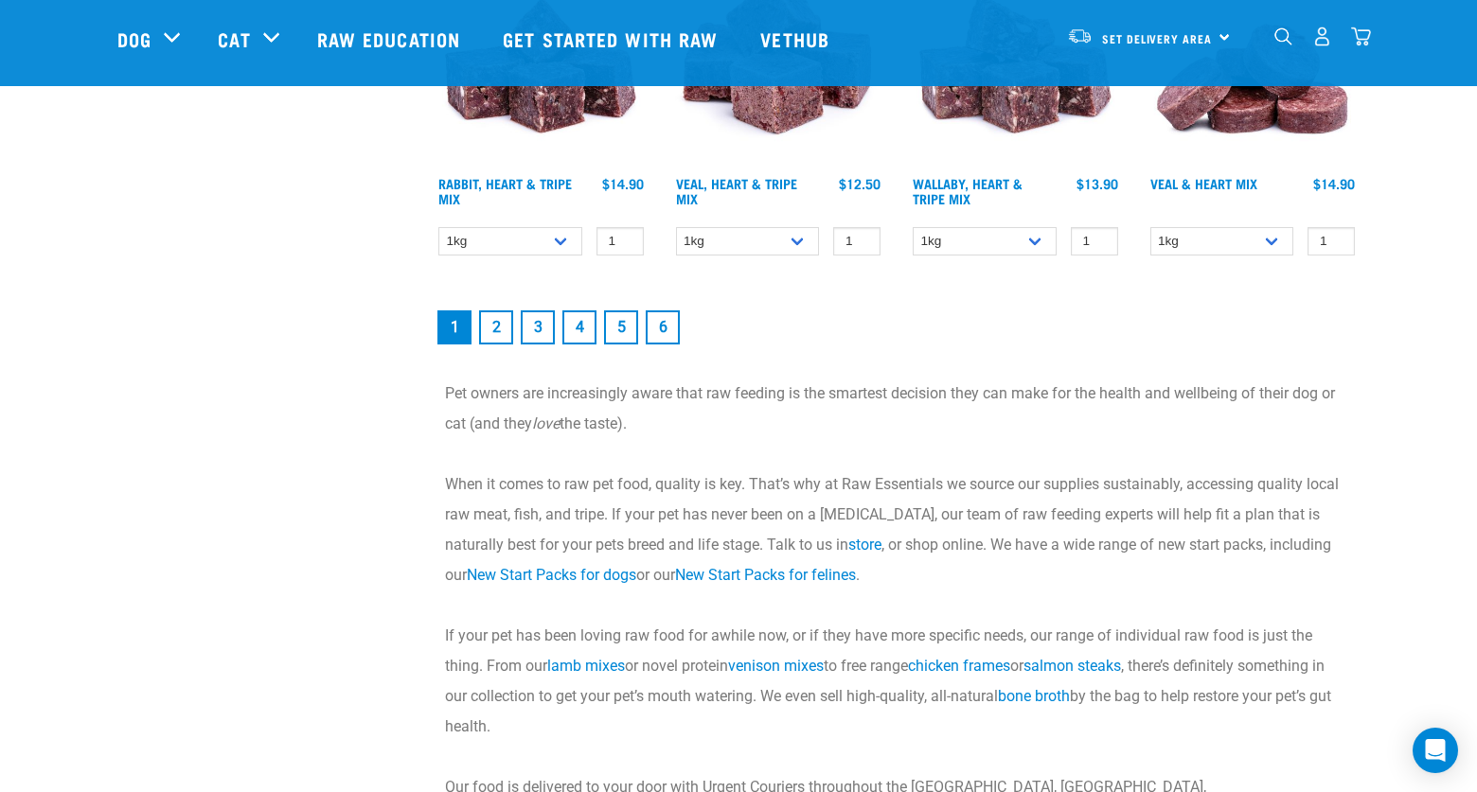
click at [499, 330] on link "2" at bounding box center [496, 327] width 34 height 34
click at [492, 325] on link "2" at bounding box center [496, 327] width 34 height 34
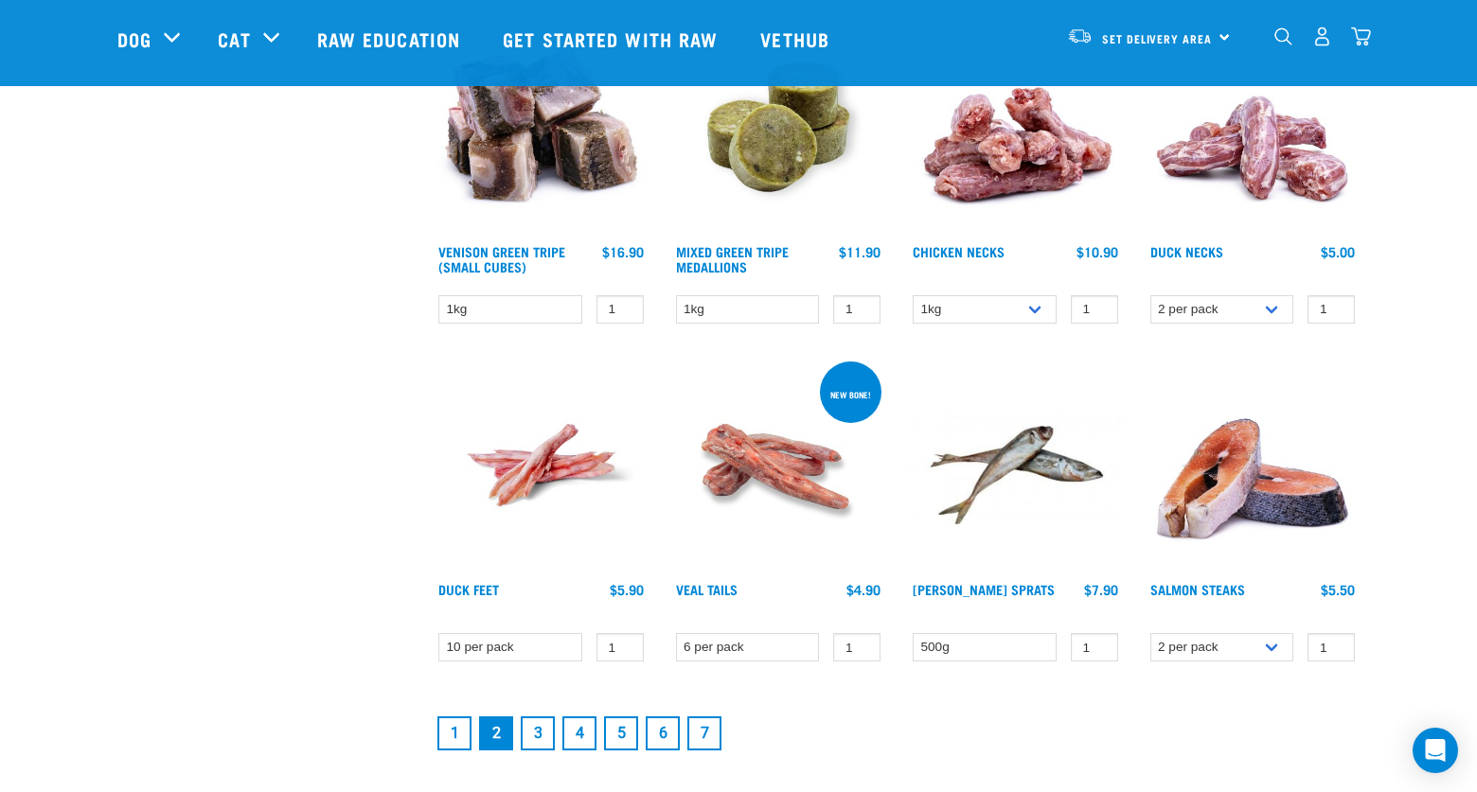
scroll to position [2322, 0]
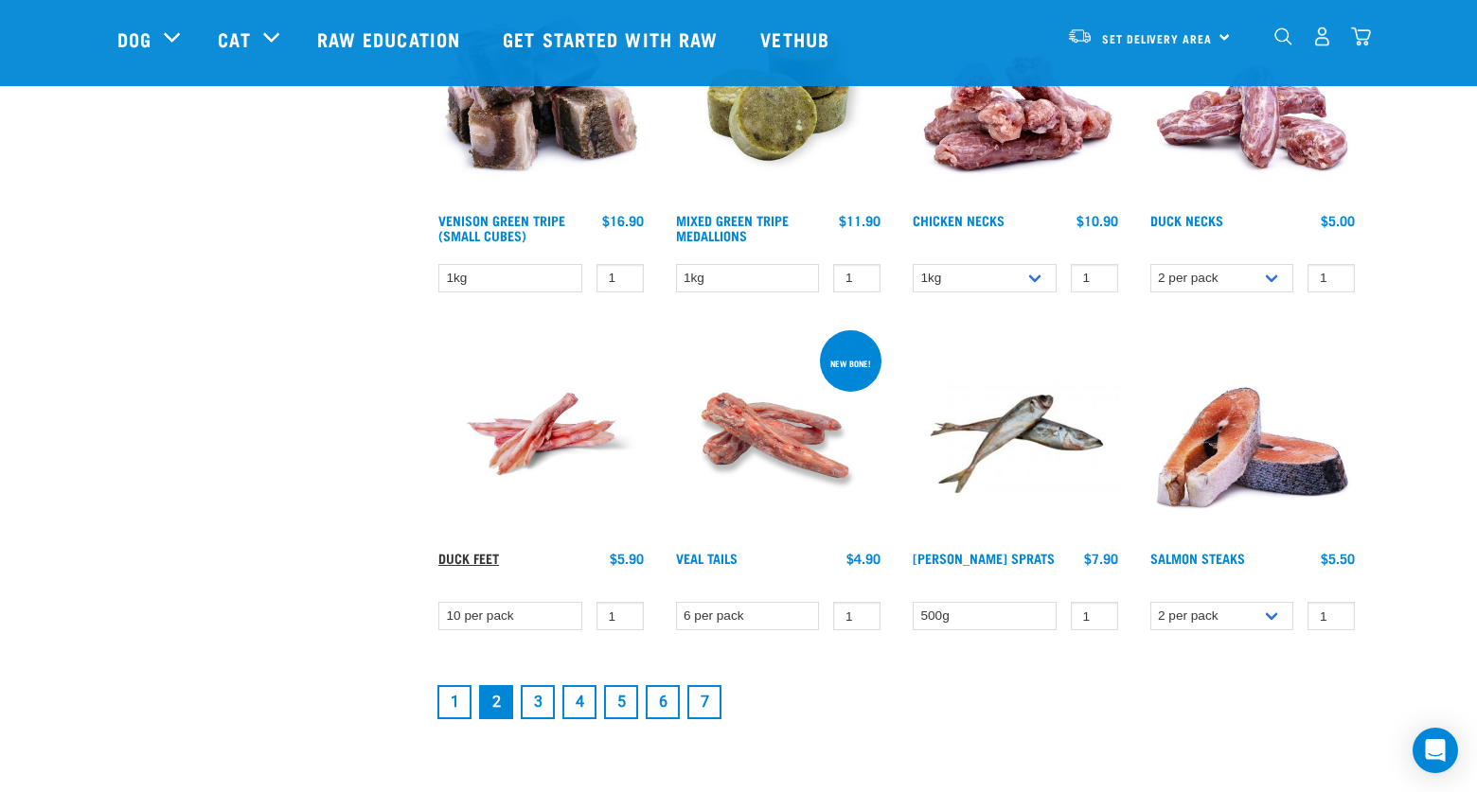
click at [469, 555] on link "Duck Feet" at bounding box center [468, 558] width 61 height 7
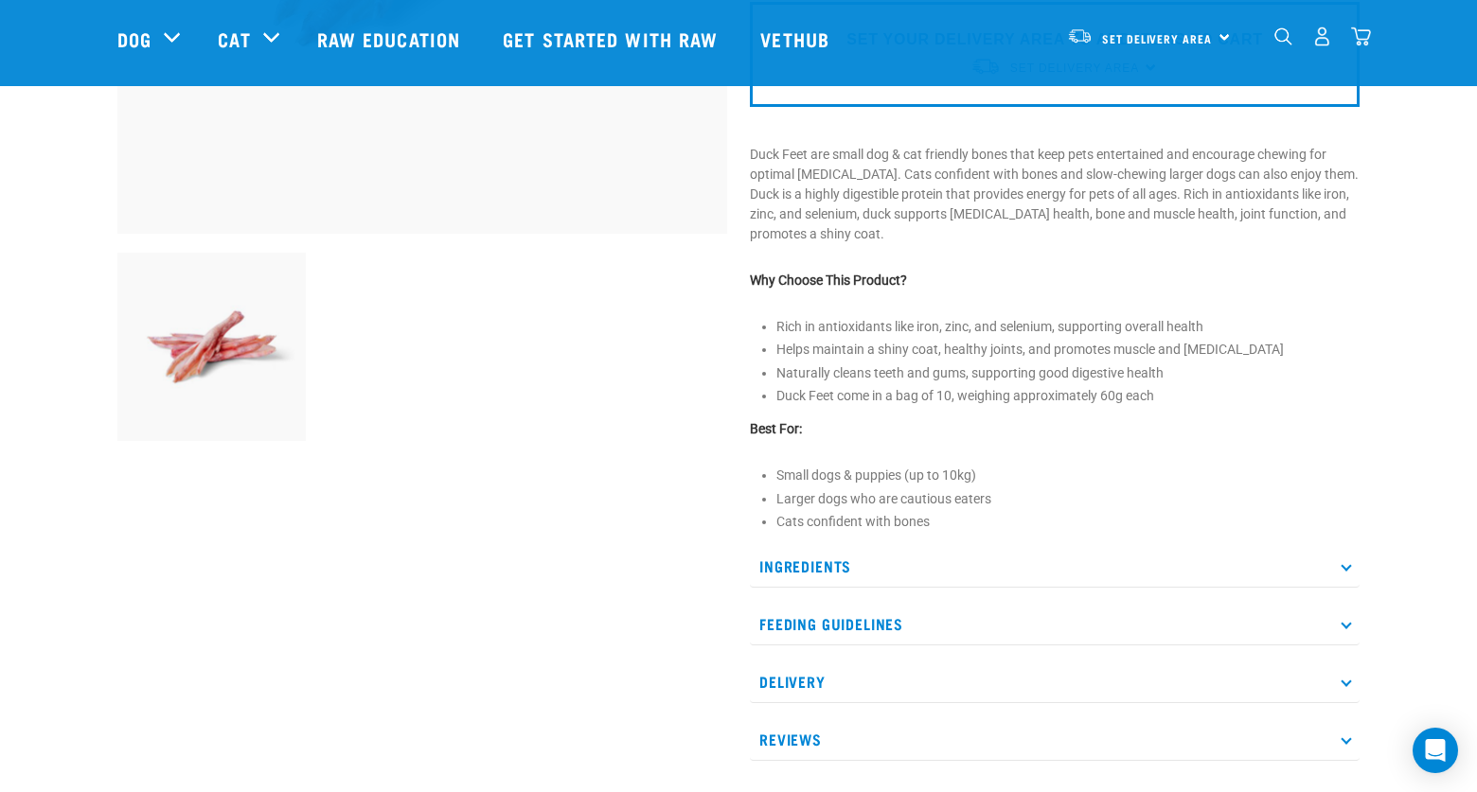
scroll to position [537, 0]
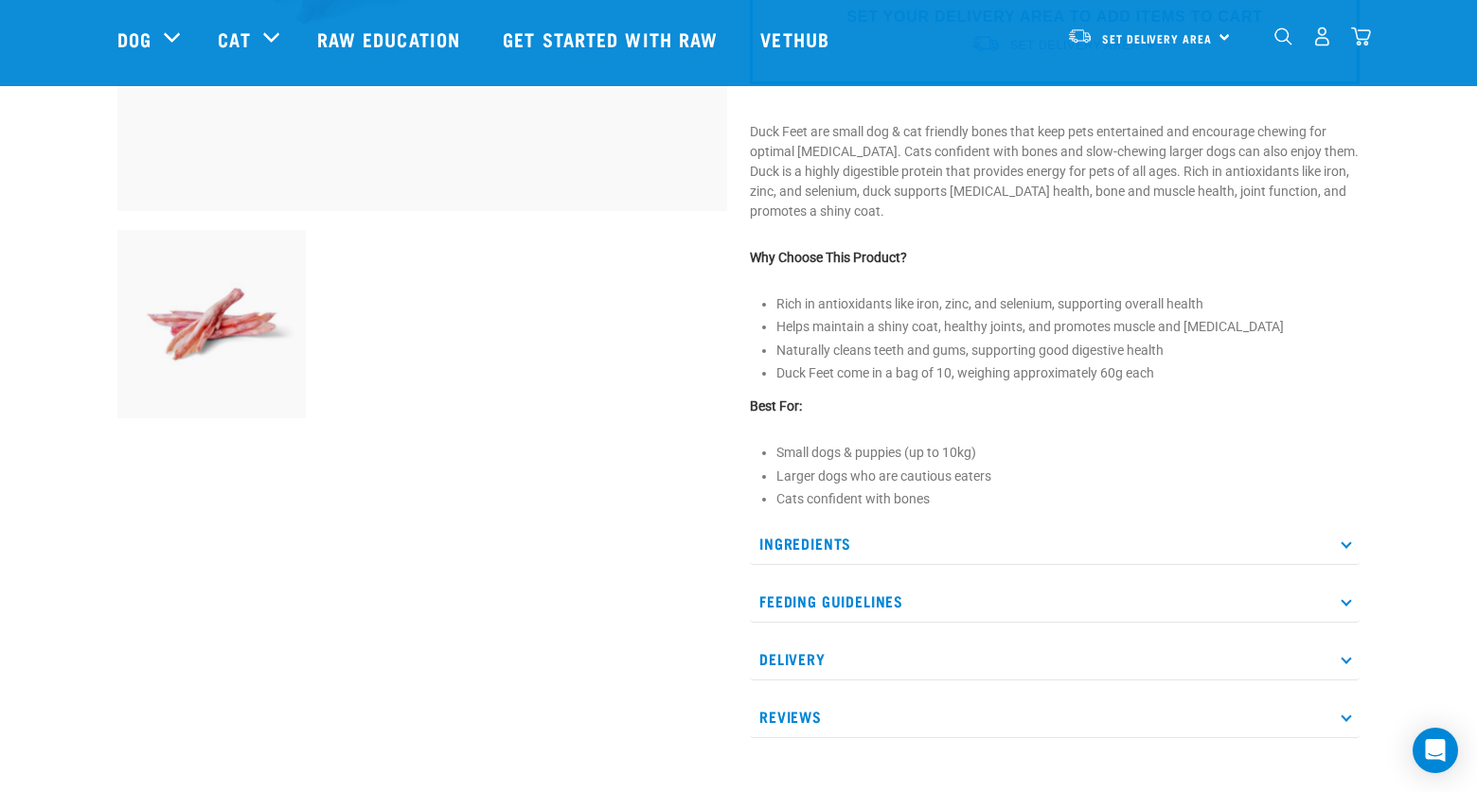
click at [1346, 603] on icon at bounding box center [1345, 601] width 10 height 10
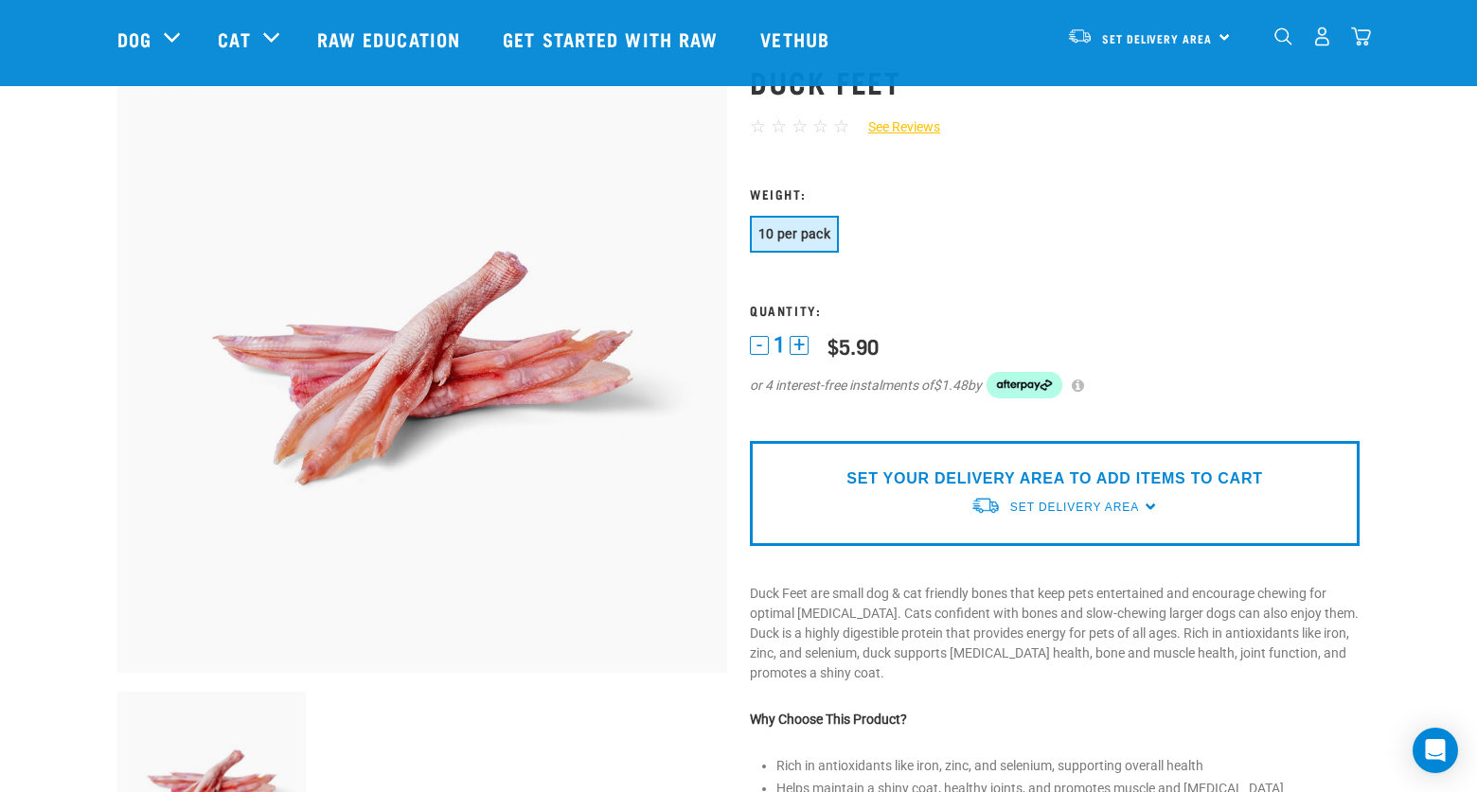
scroll to position [0, 0]
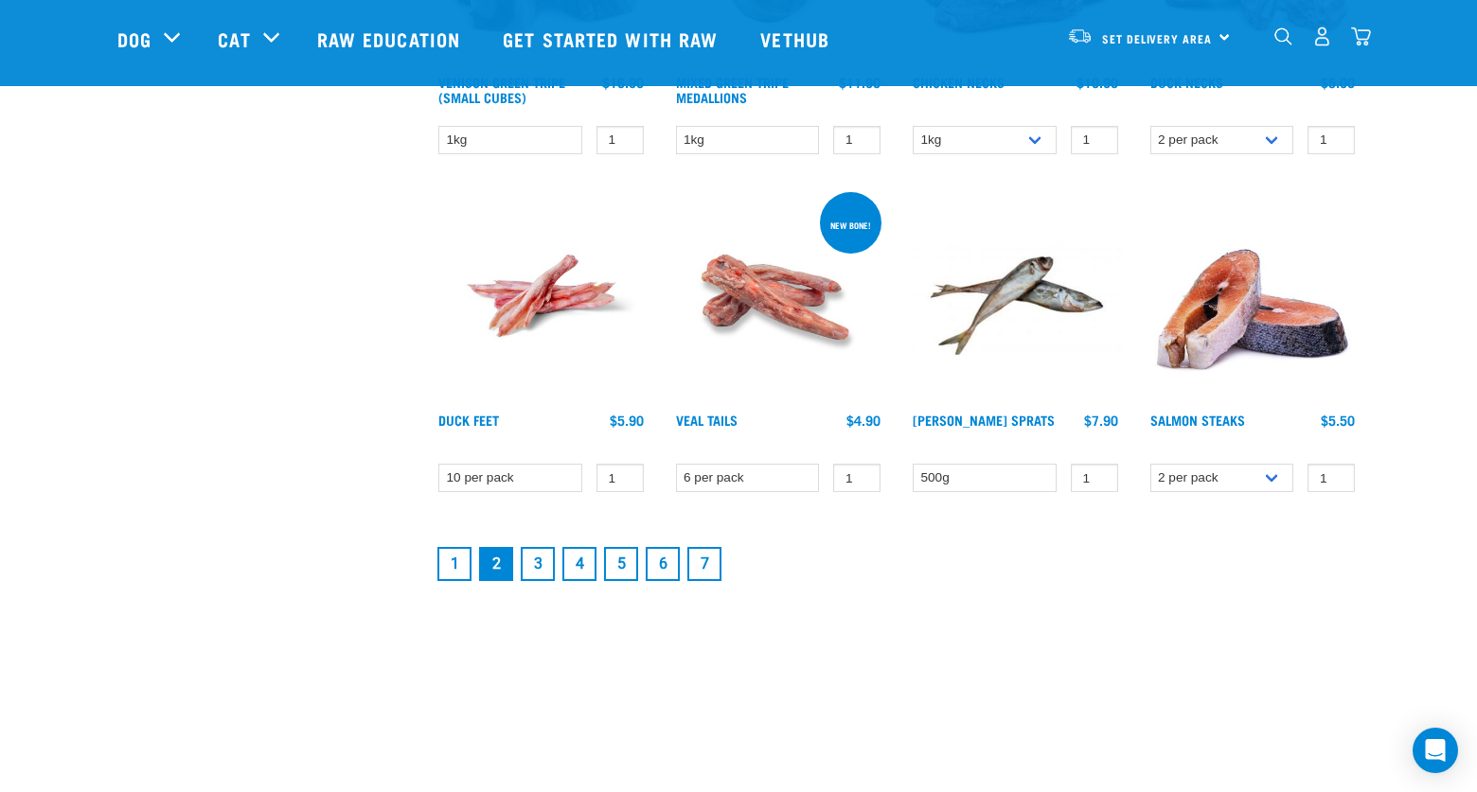
click at [771, 296] on img at bounding box center [778, 295] width 215 height 215
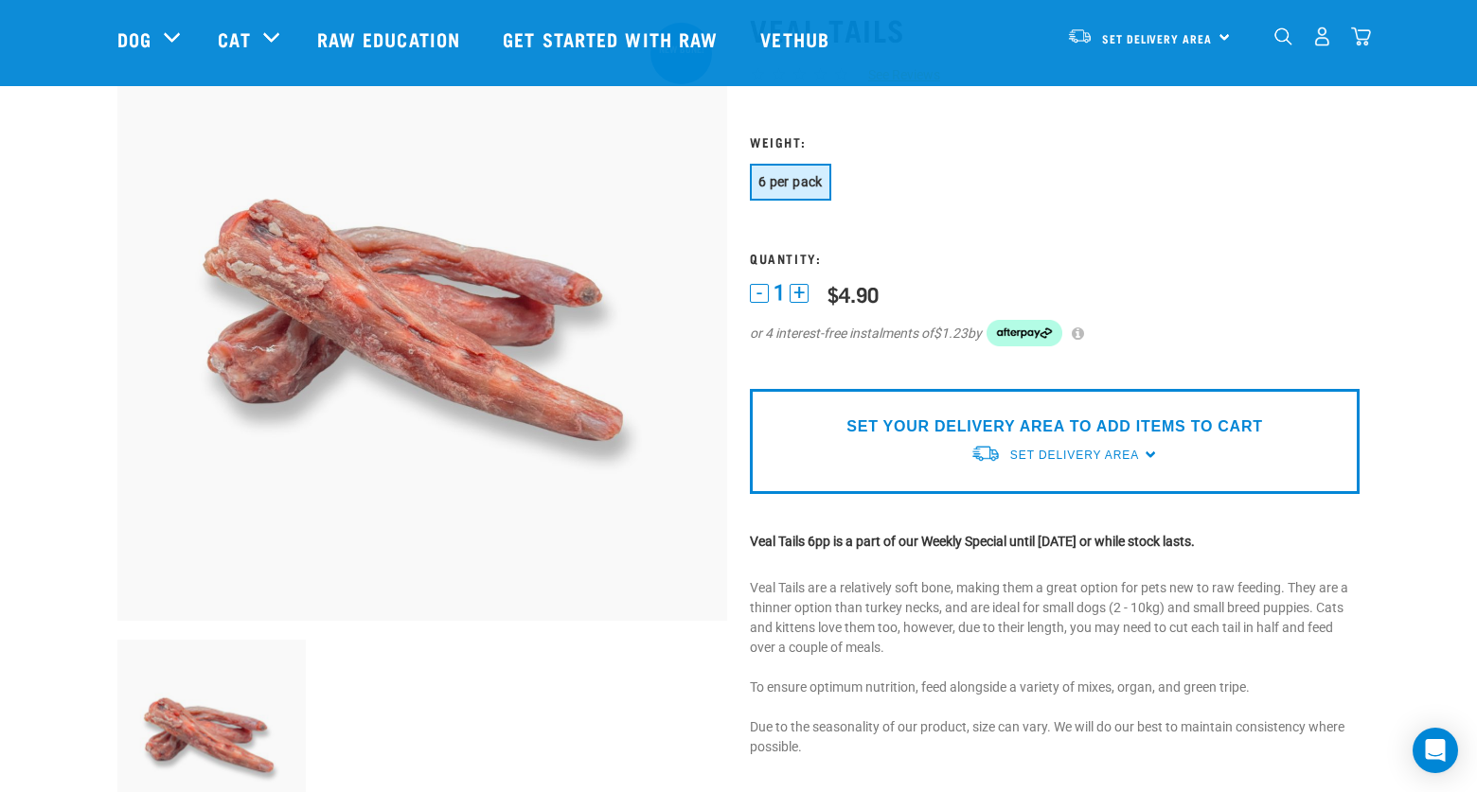
scroll to position [129, 0]
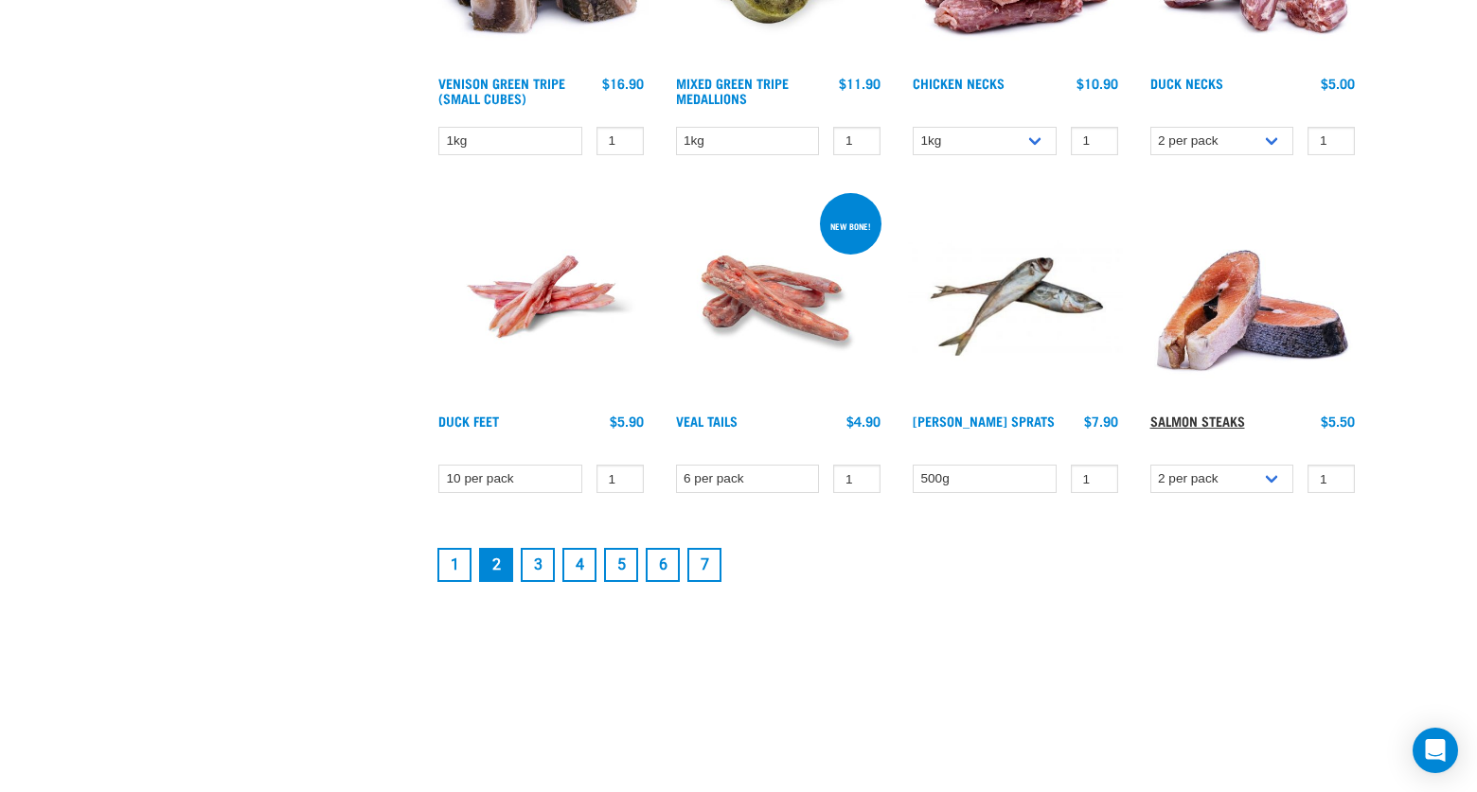
click at [1210, 417] on link "Salmon Steaks" at bounding box center [1197, 420] width 95 height 7
click at [531, 566] on link "3" at bounding box center [538, 565] width 34 height 34
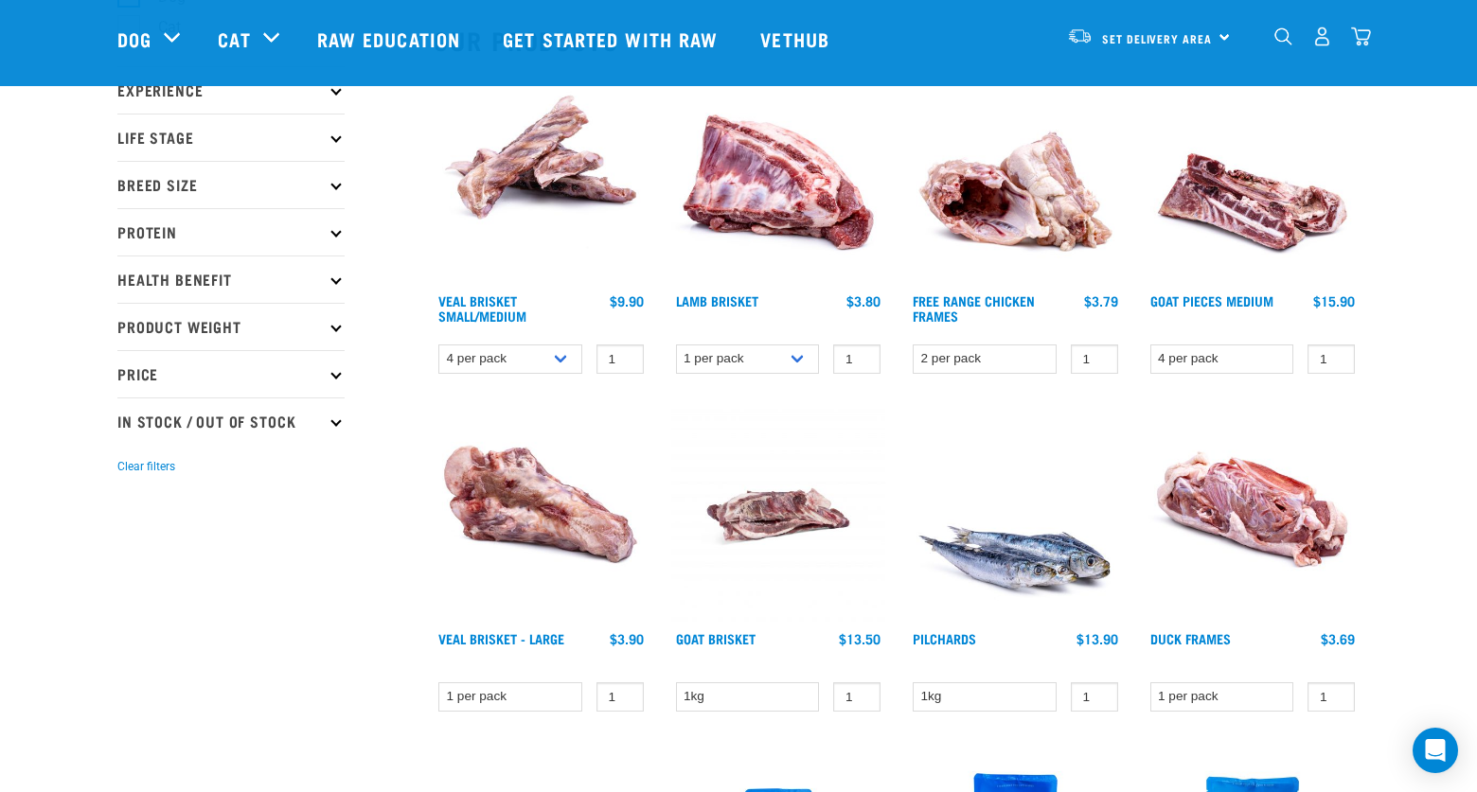
scroll to position [253, 0]
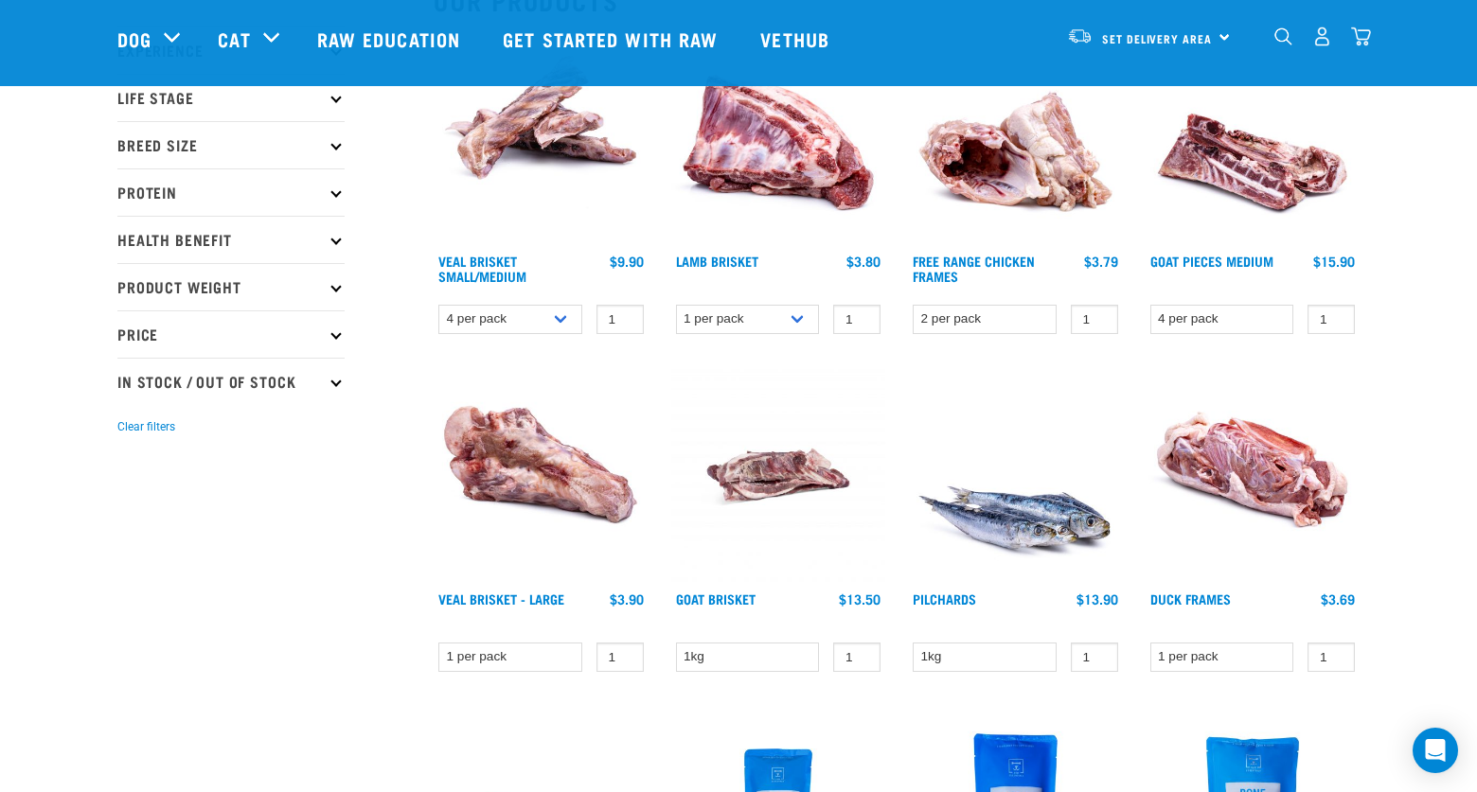
click at [1240, 457] on img at bounding box center [1252, 475] width 215 height 215
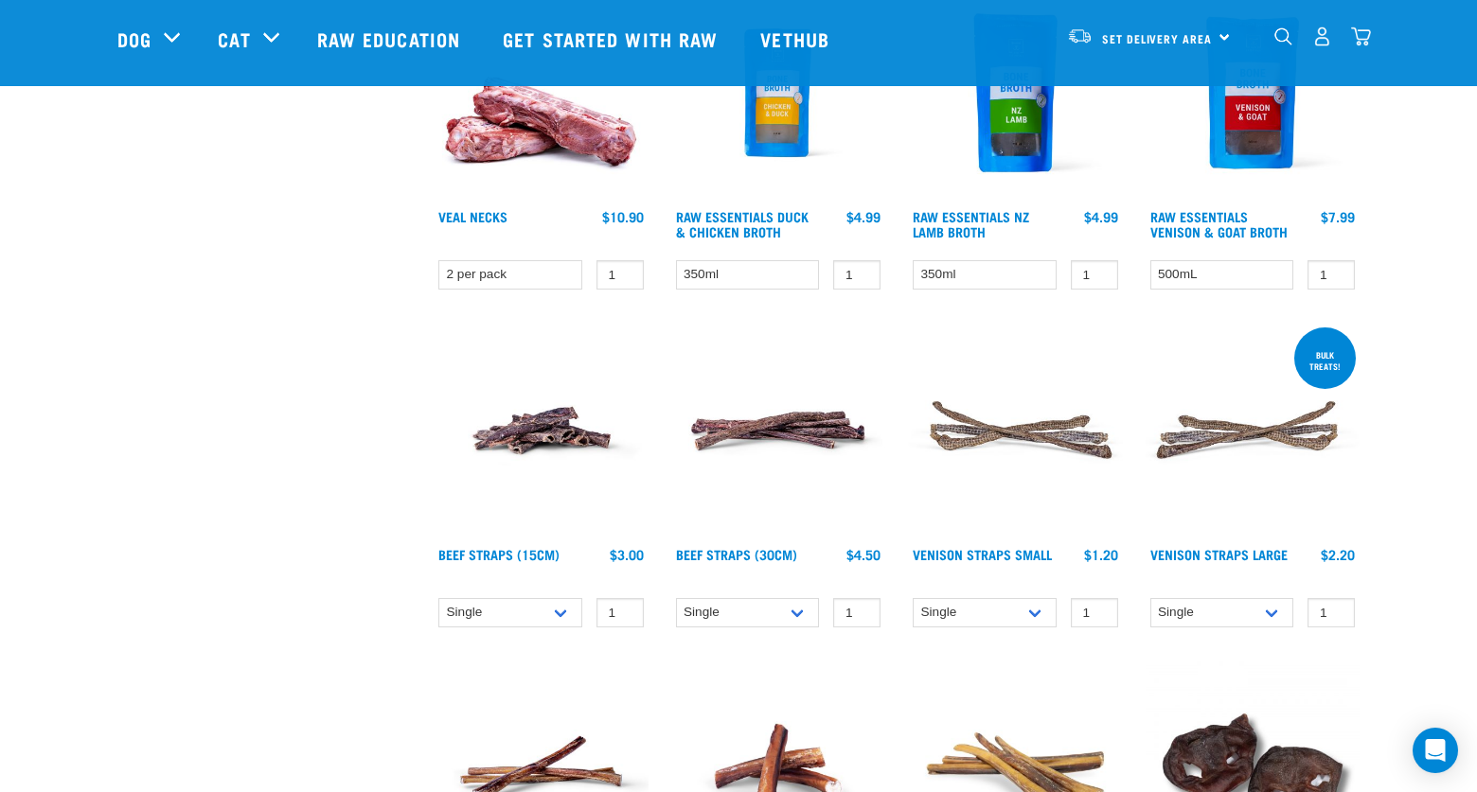
scroll to position [986, 0]
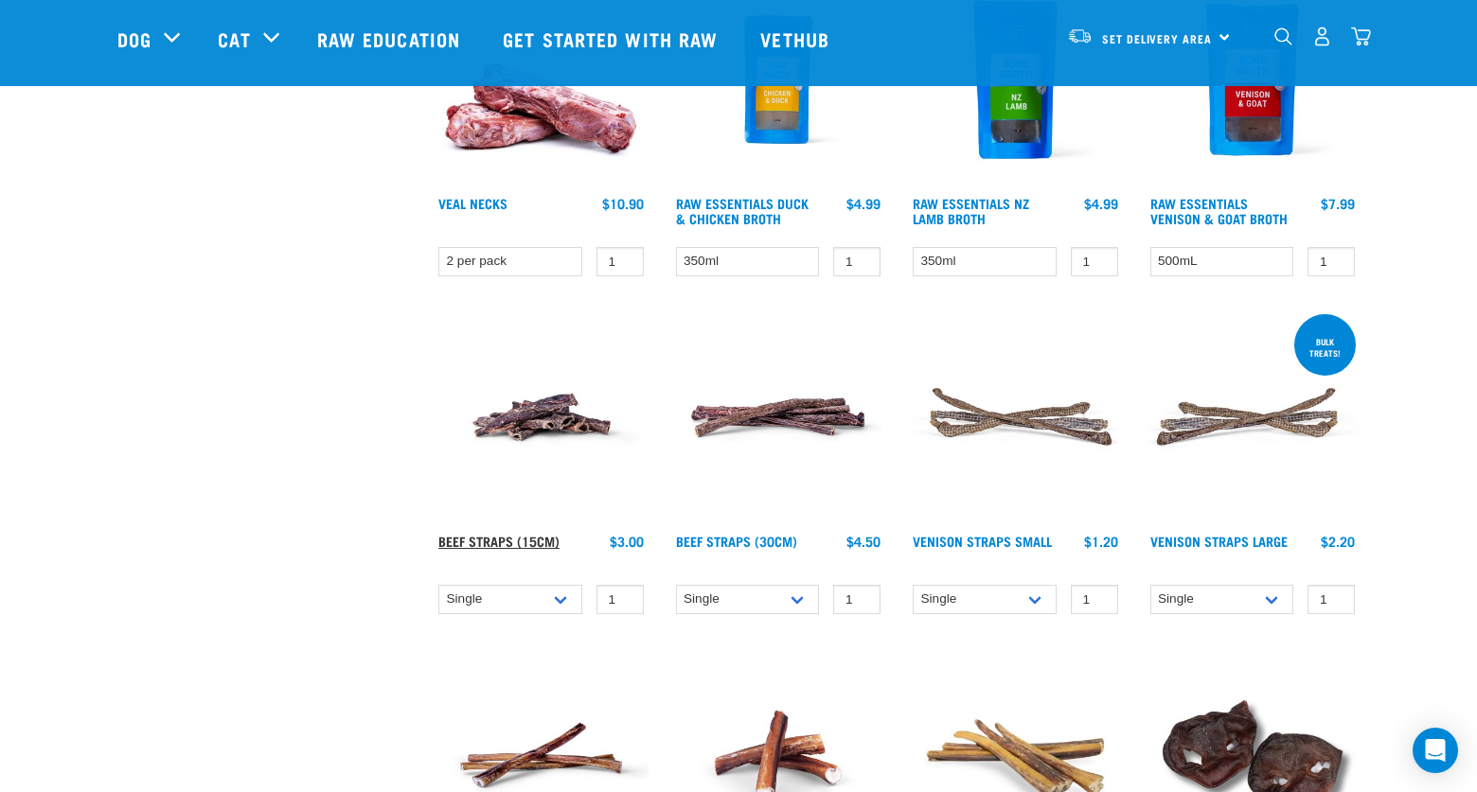
click at [494, 538] on link "Beef Straps (15cm)" at bounding box center [498, 541] width 121 height 7
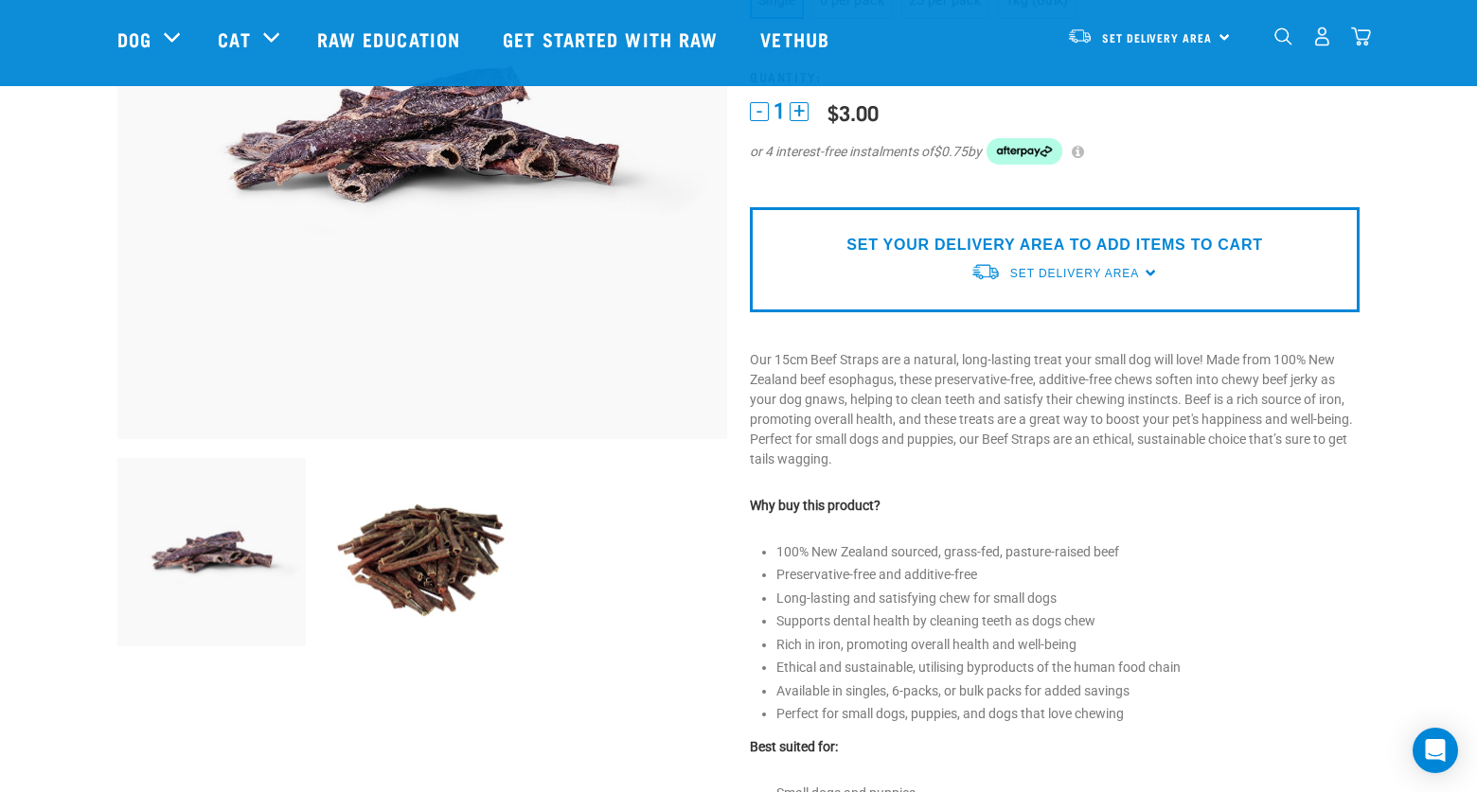
scroll to position [150, 0]
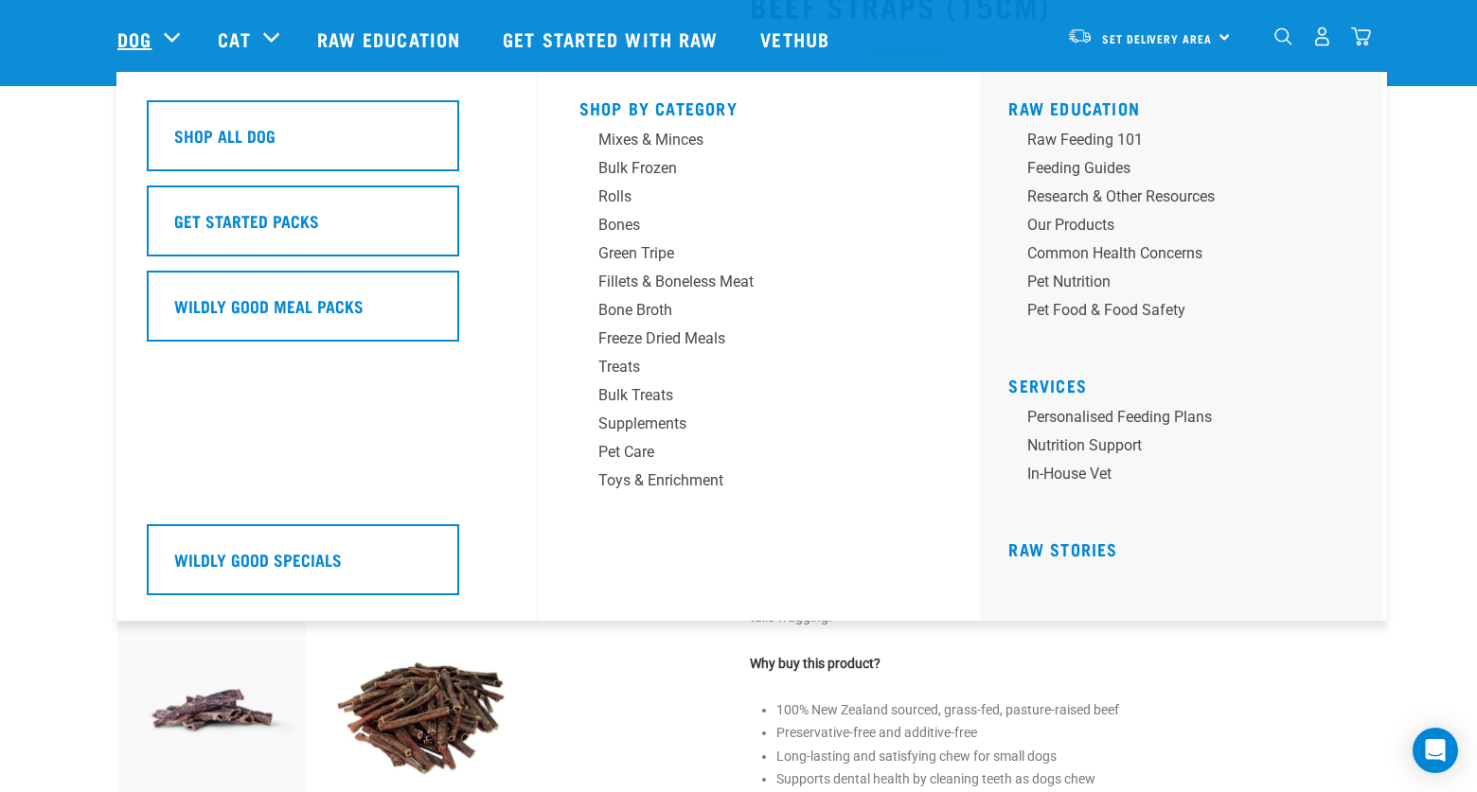
click at [135, 38] on link "Dog" at bounding box center [134, 39] width 34 height 28
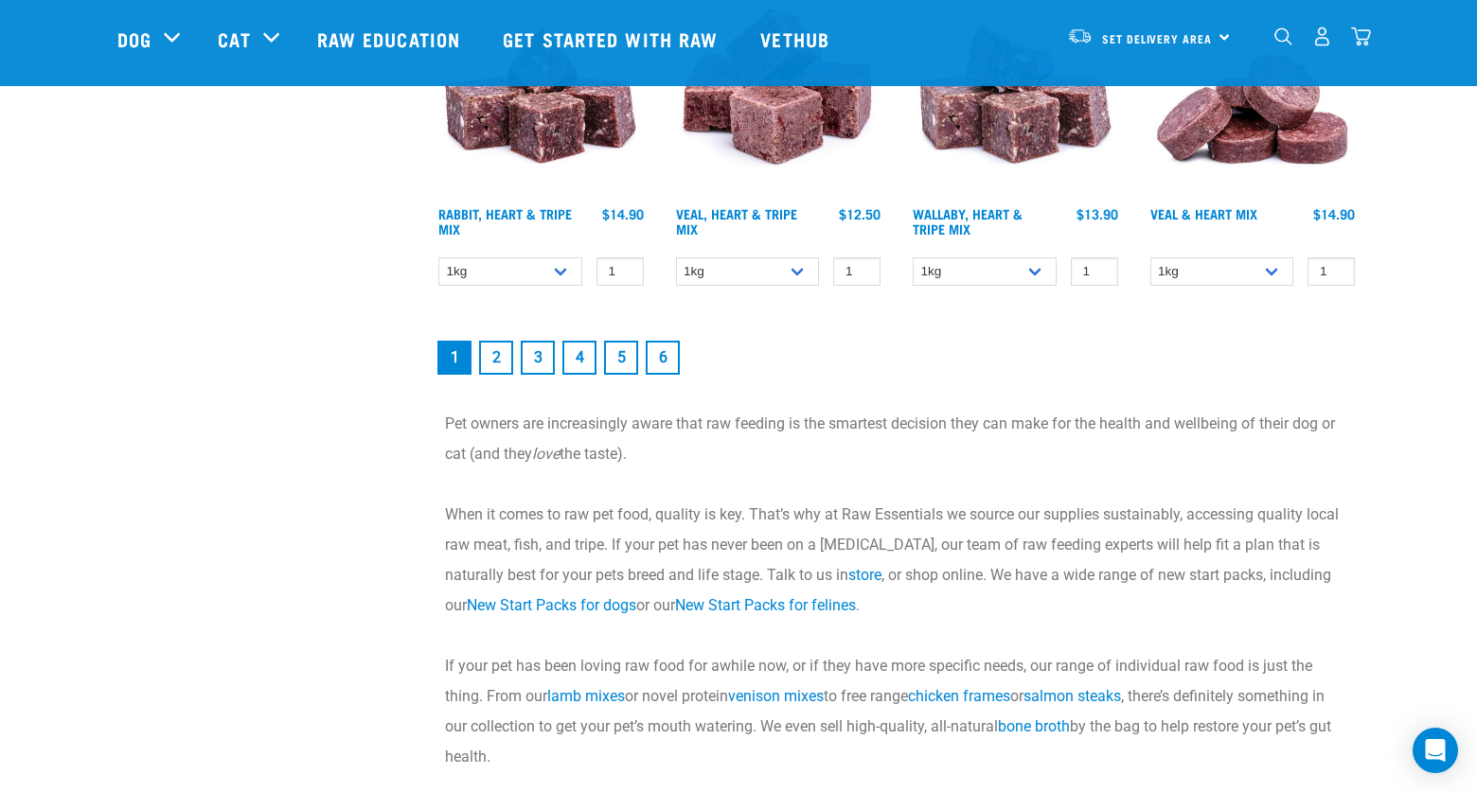
scroll to position [2469, 0]
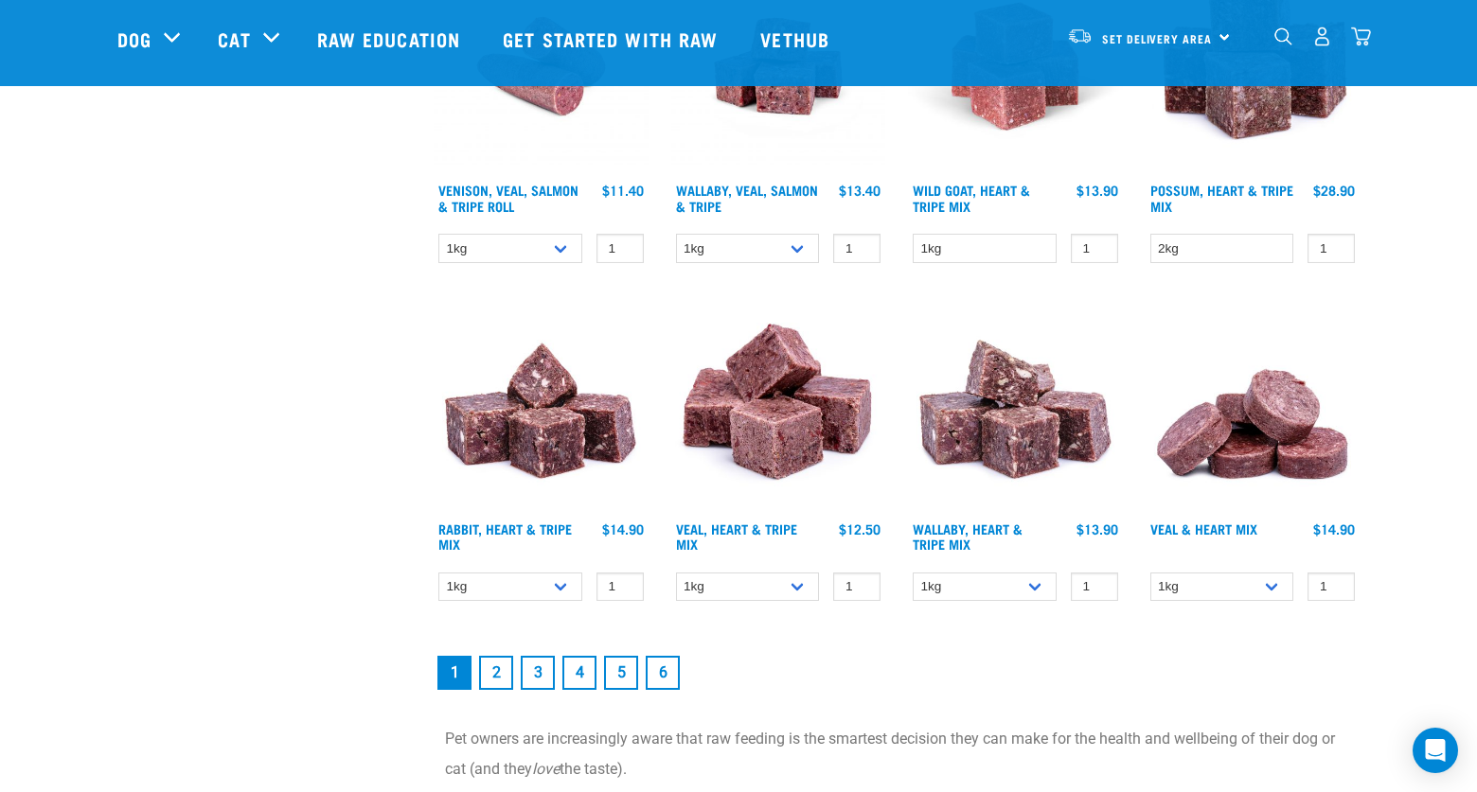
click at [536, 673] on link "3" at bounding box center [538, 673] width 34 height 34
click at [540, 674] on link "3" at bounding box center [538, 673] width 34 height 34
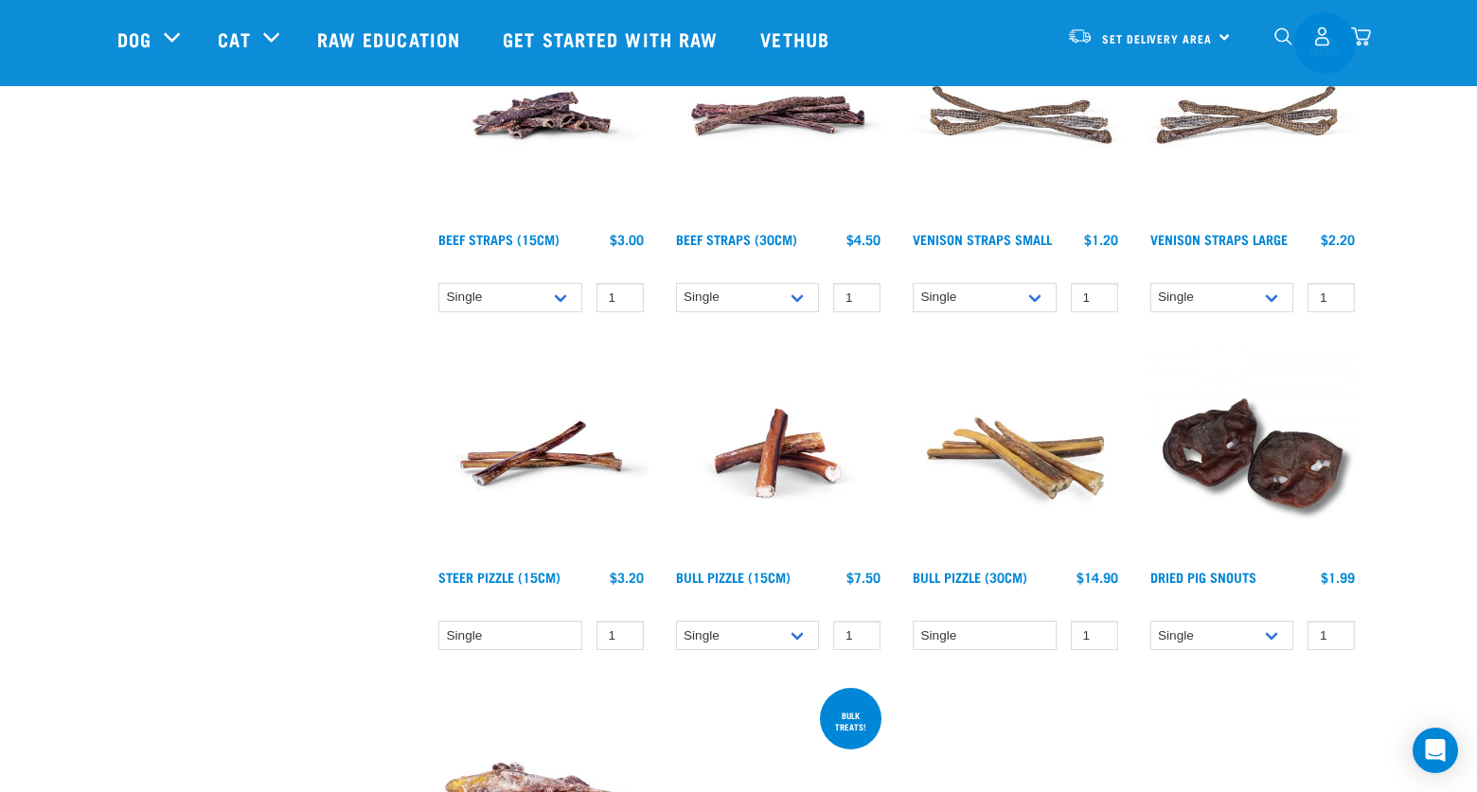
scroll to position [1351, 0]
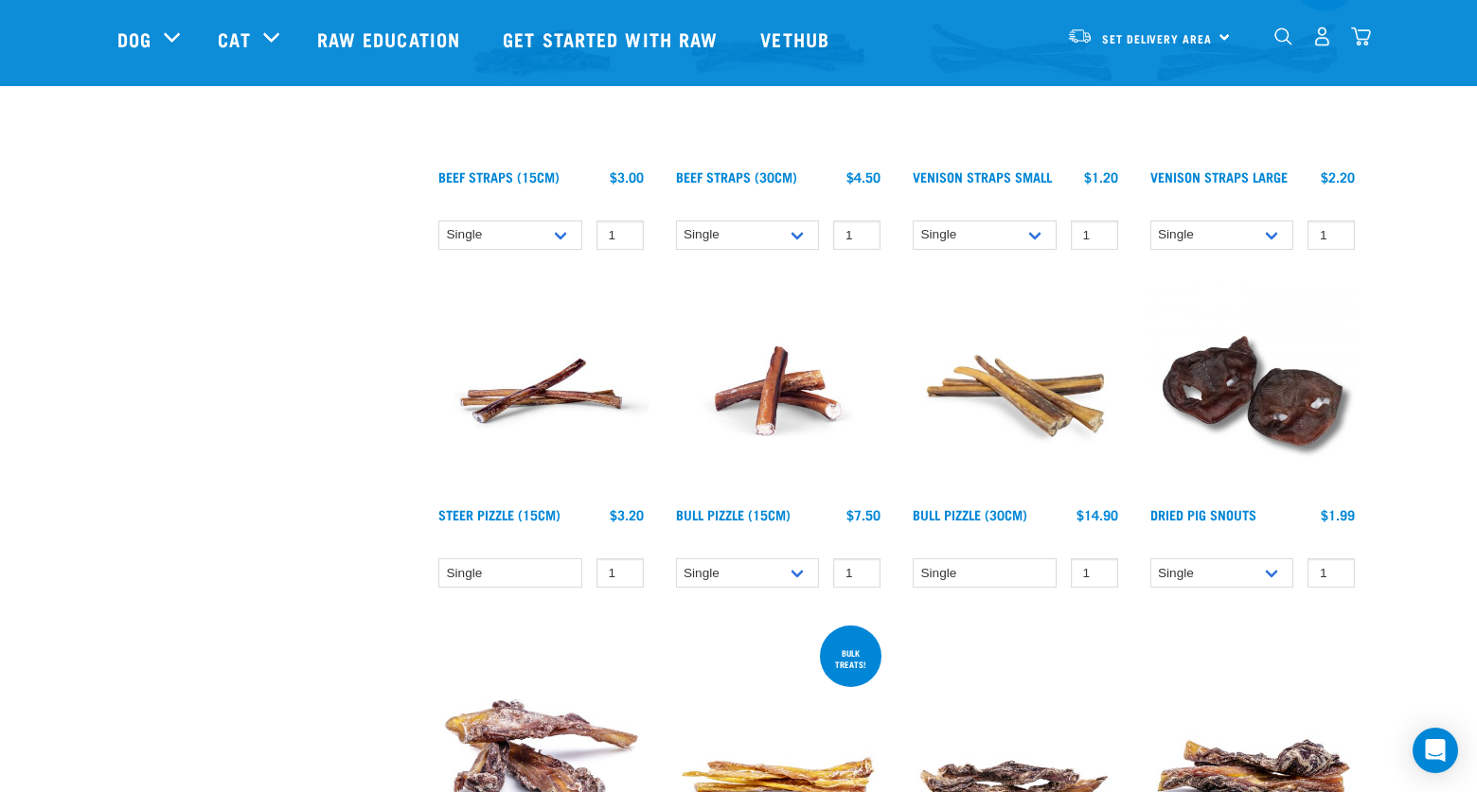
click at [1290, 420] on img at bounding box center [1252, 391] width 215 height 215
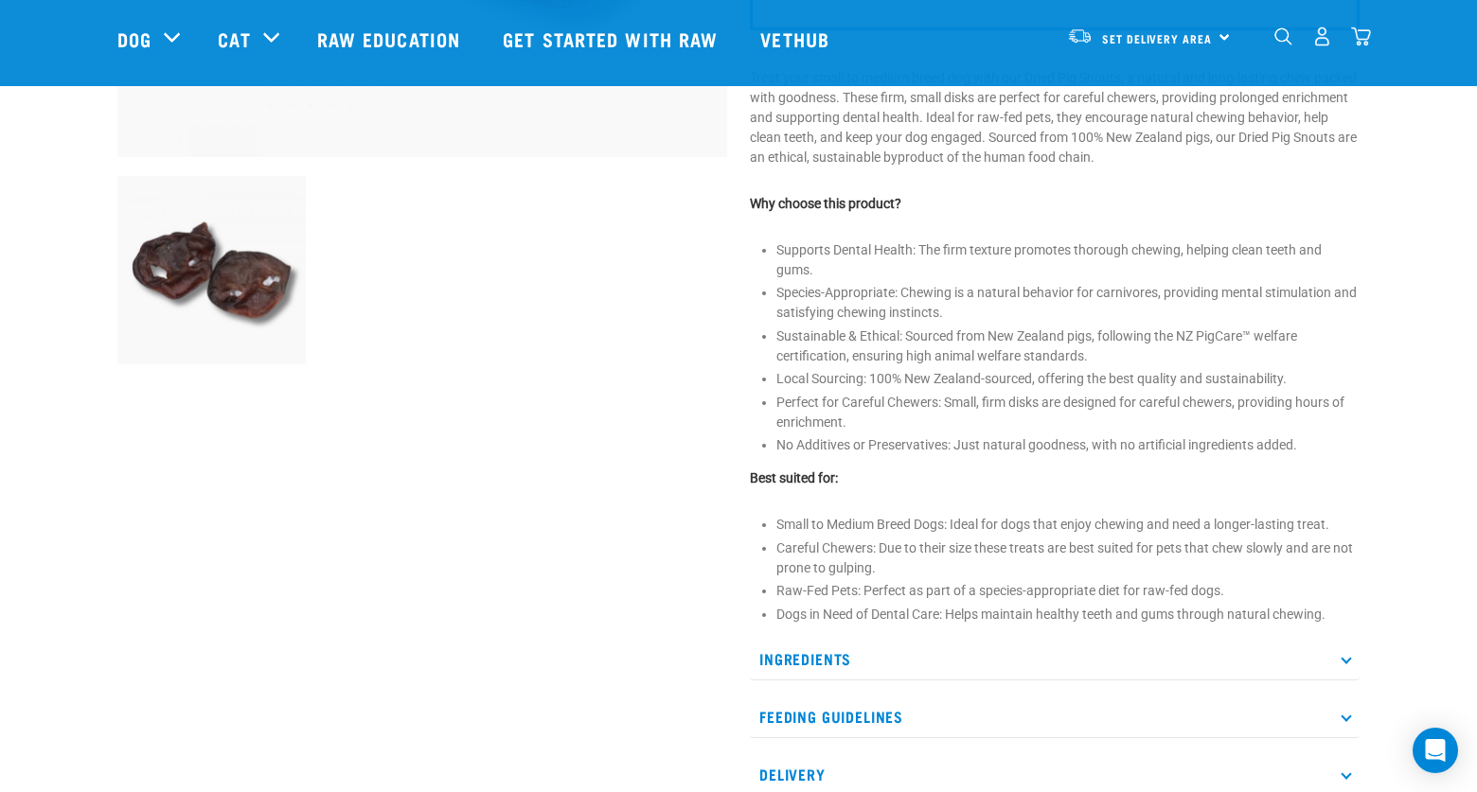
scroll to position [647, 0]
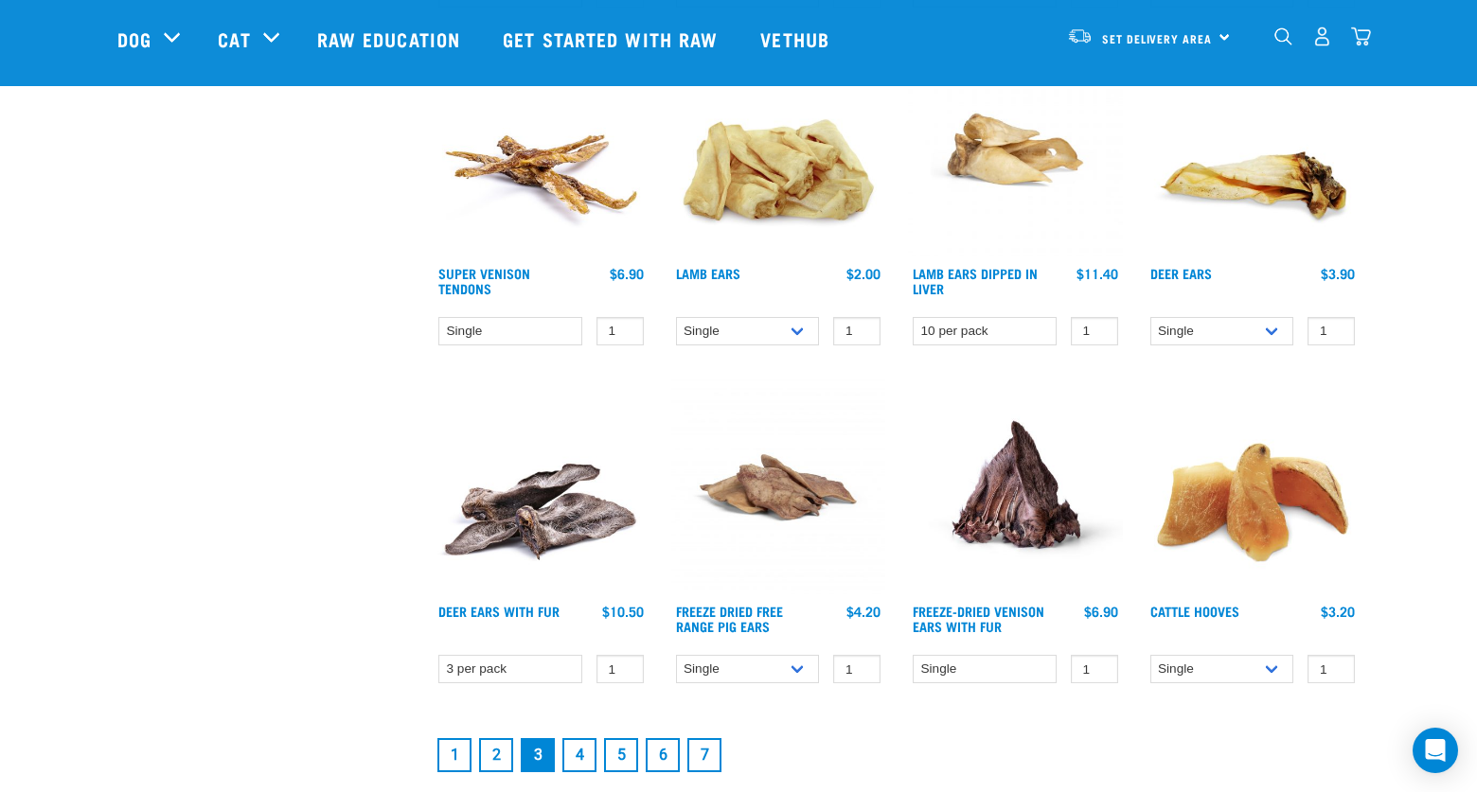
scroll to position [2285, 0]
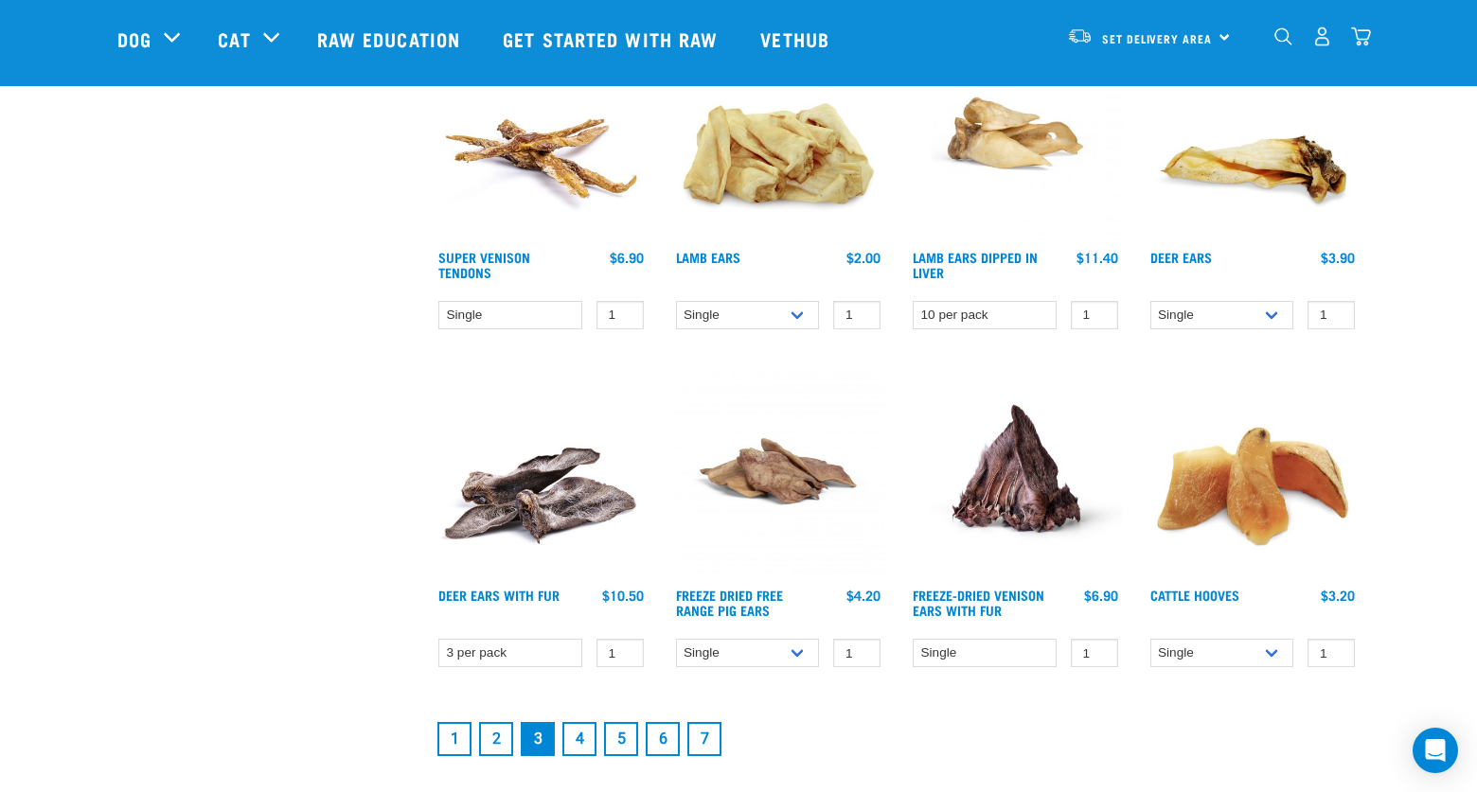
click at [577, 738] on link "4" at bounding box center [579, 739] width 34 height 34
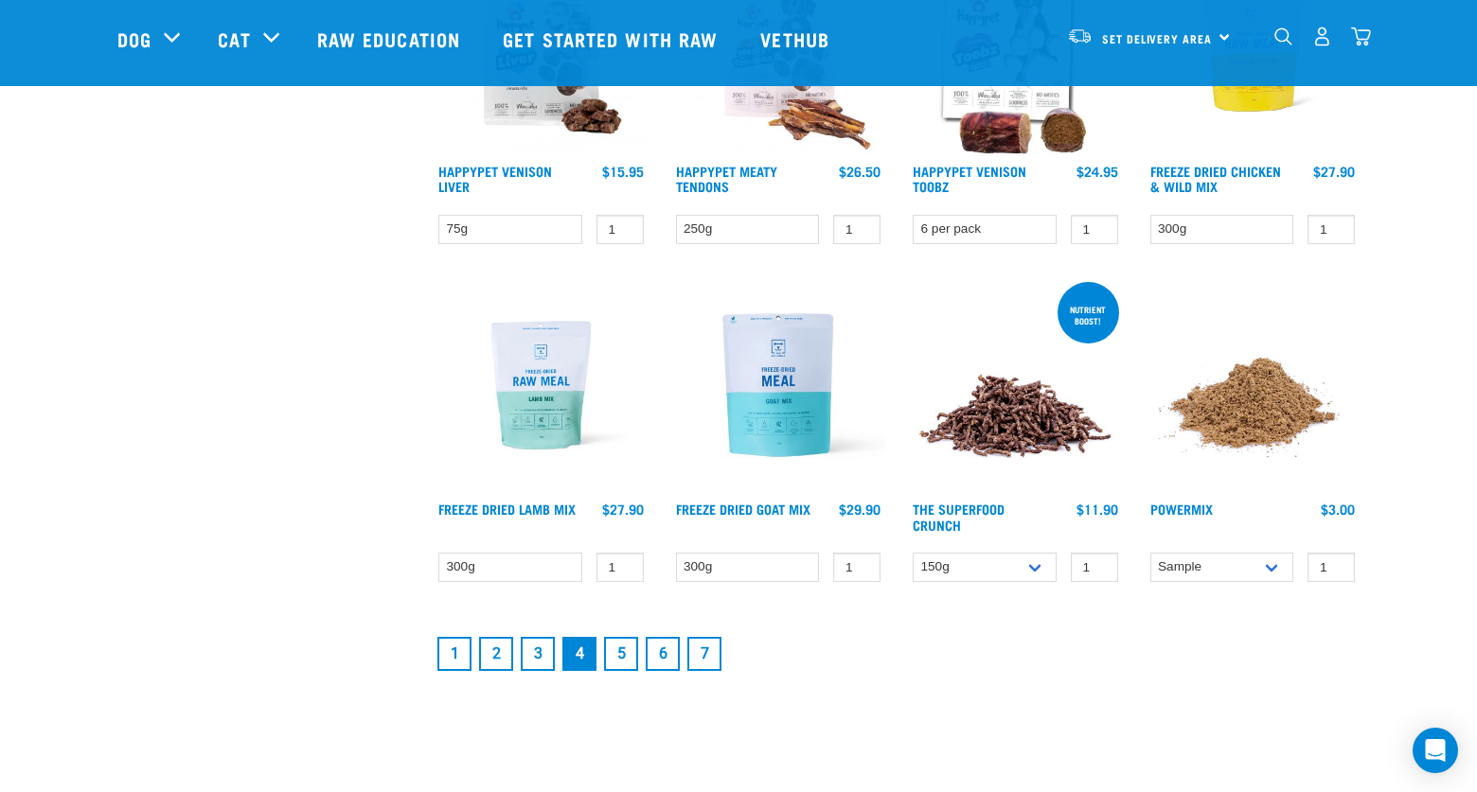
scroll to position [2461, 0]
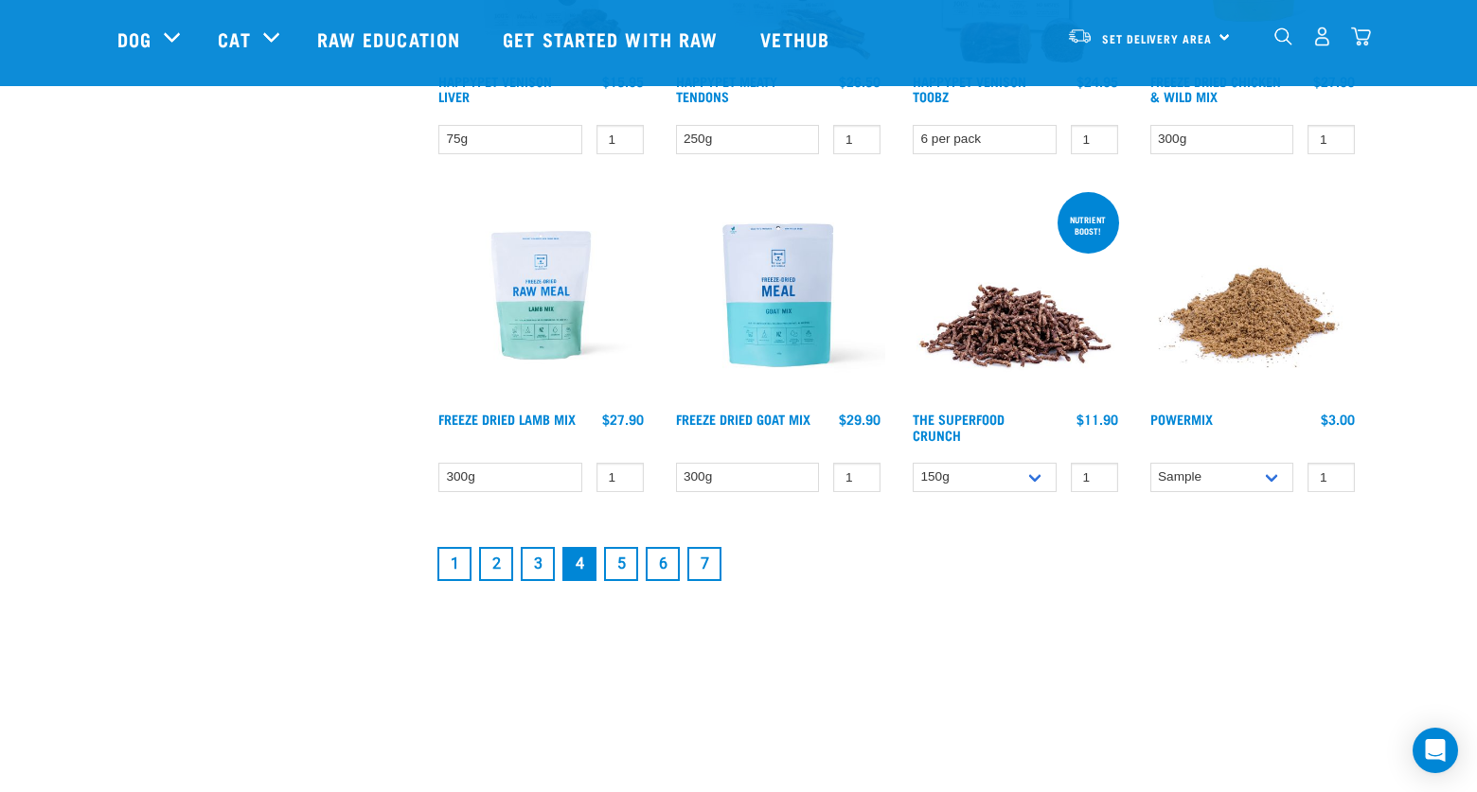
click at [625, 561] on link "5" at bounding box center [621, 564] width 34 height 34
click at [618, 562] on link "5" at bounding box center [621, 564] width 34 height 34
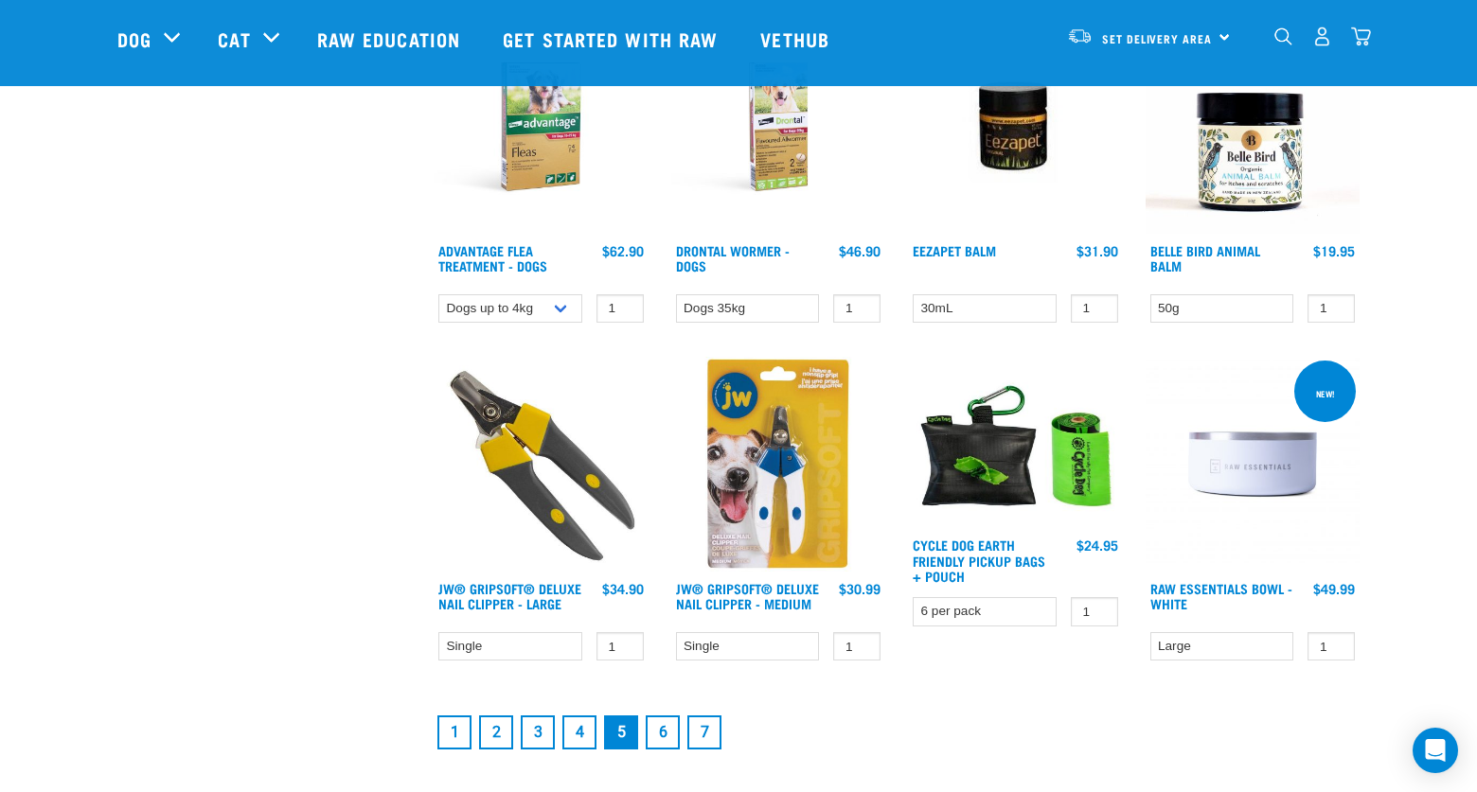
scroll to position [2325, 0]
click at [510, 454] on img at bounding box center [541, 463] width 215 height 215
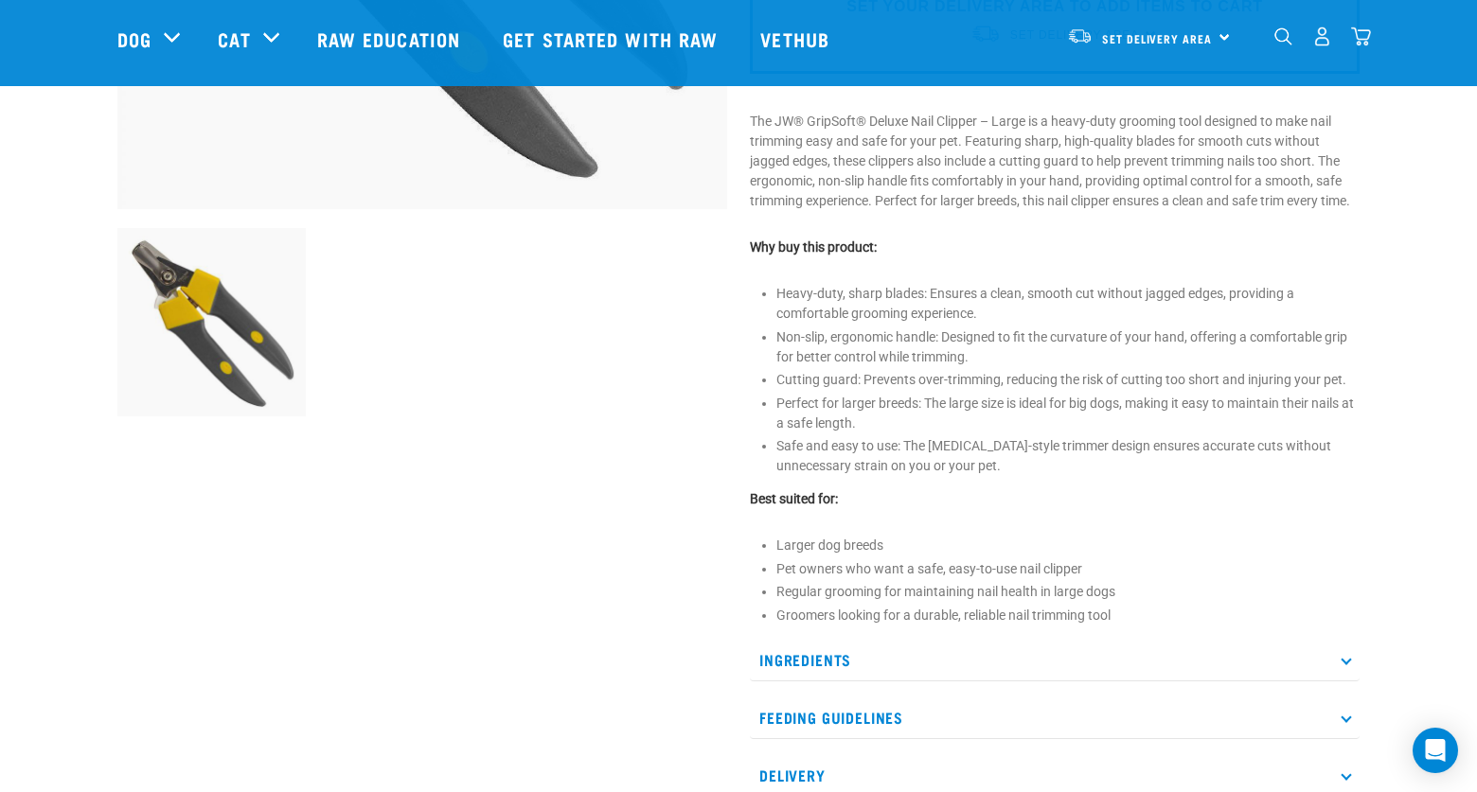
scroll to position [580, 0]
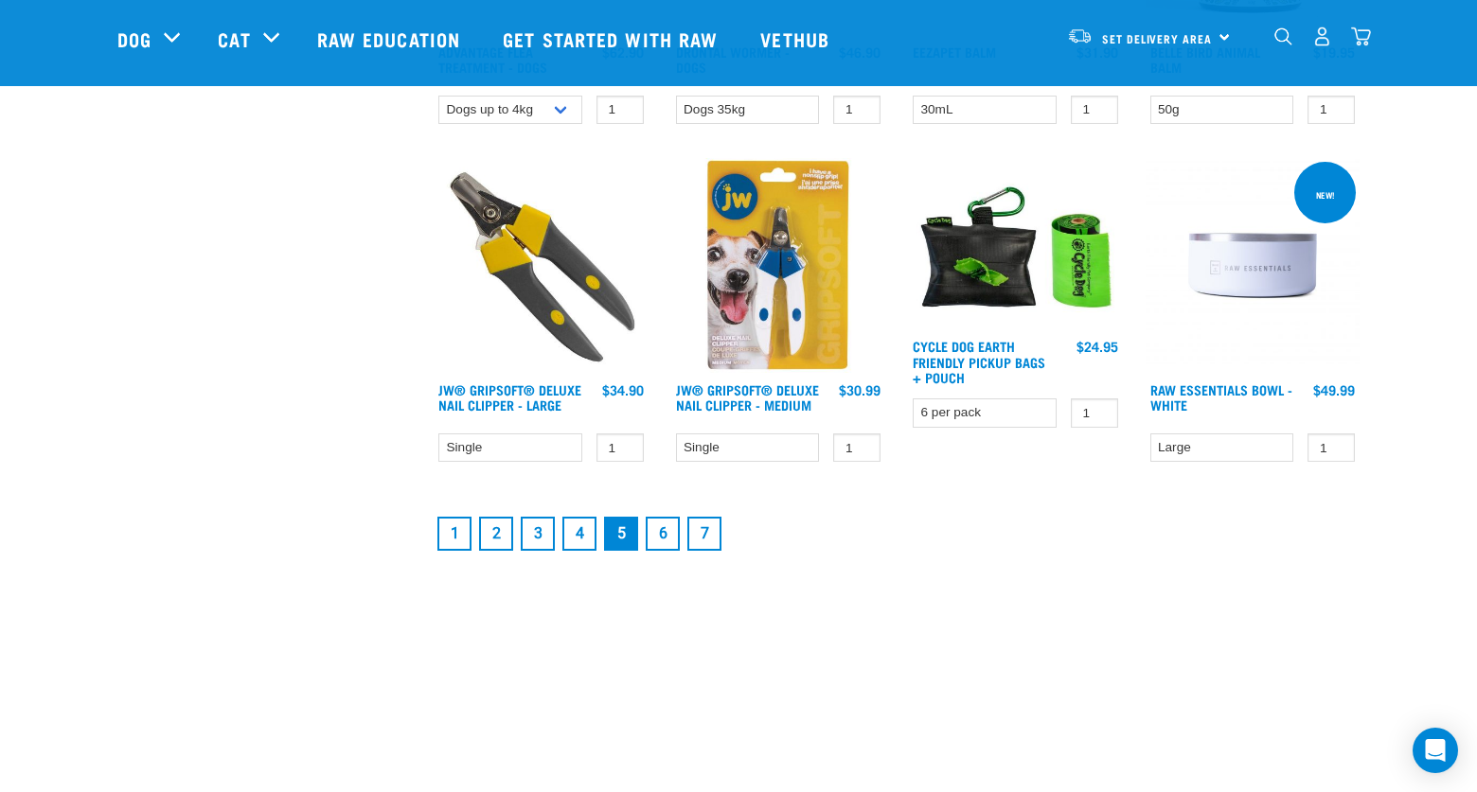
scroll to position [2614, 0]
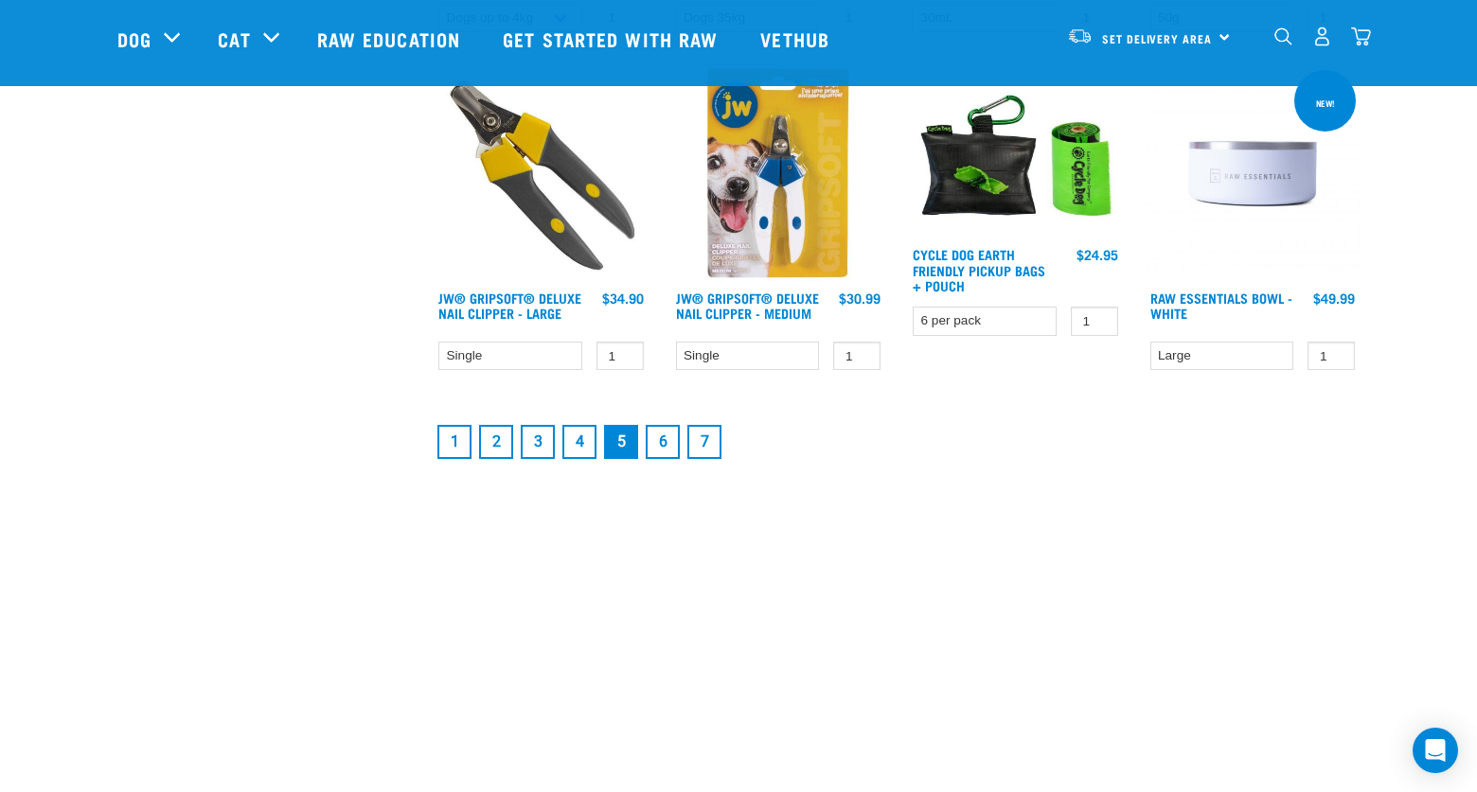
click at [660, 436] on link "6" at bounding box center [663, 442] width 34 height 34
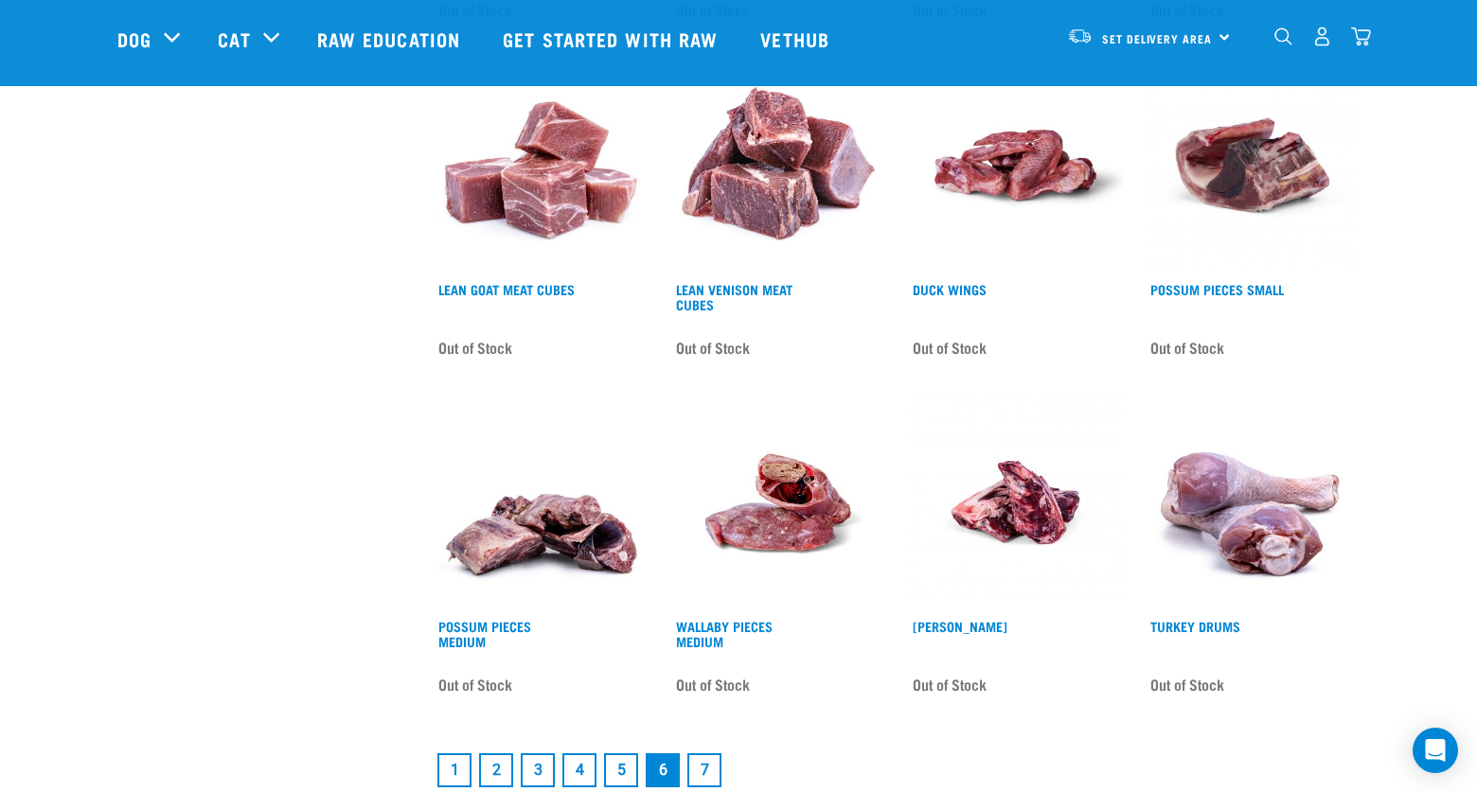
scroll to position [2407, 0]
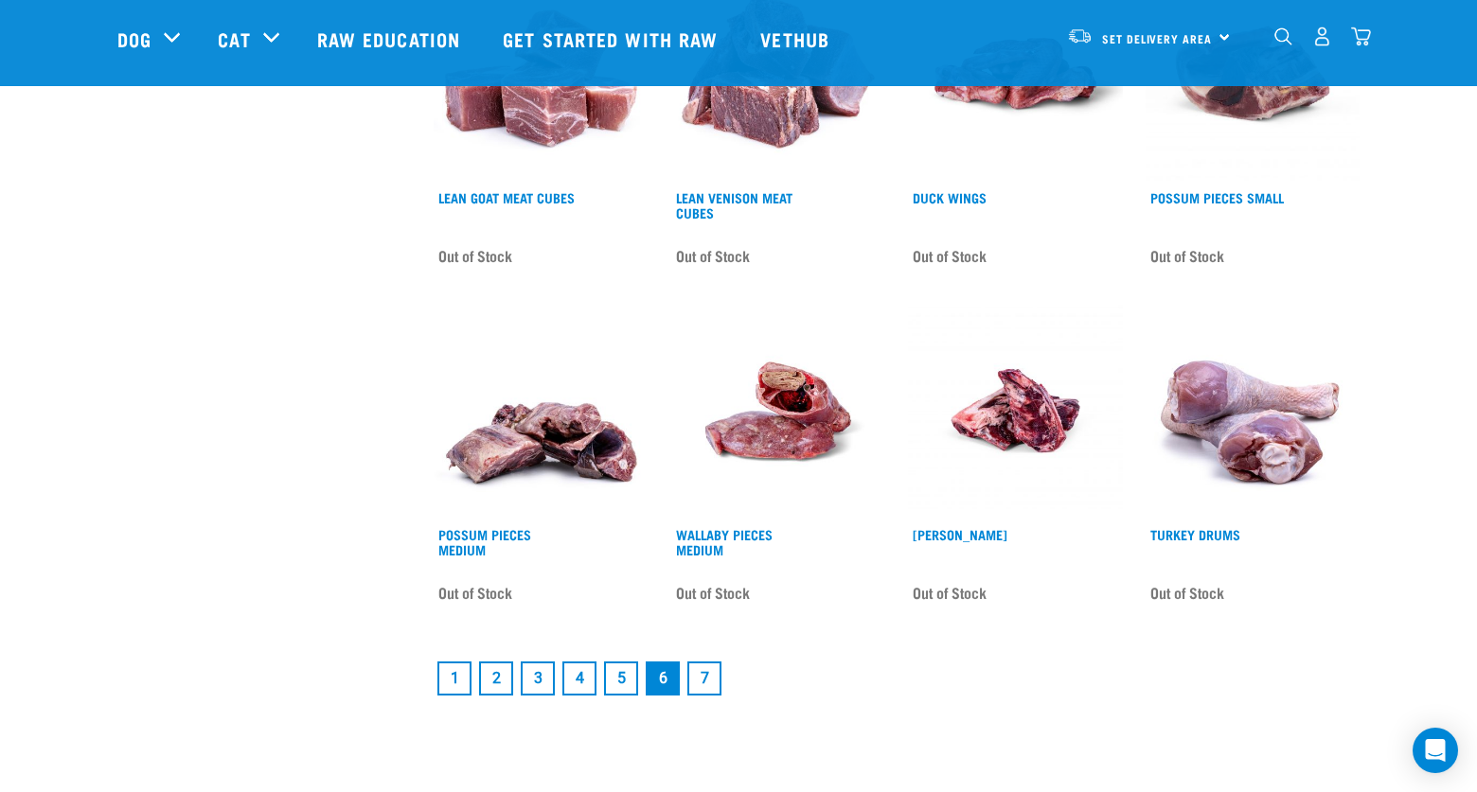
click at [706, 672] on link "7" at bounding box center [704, 679] width 34 height 34
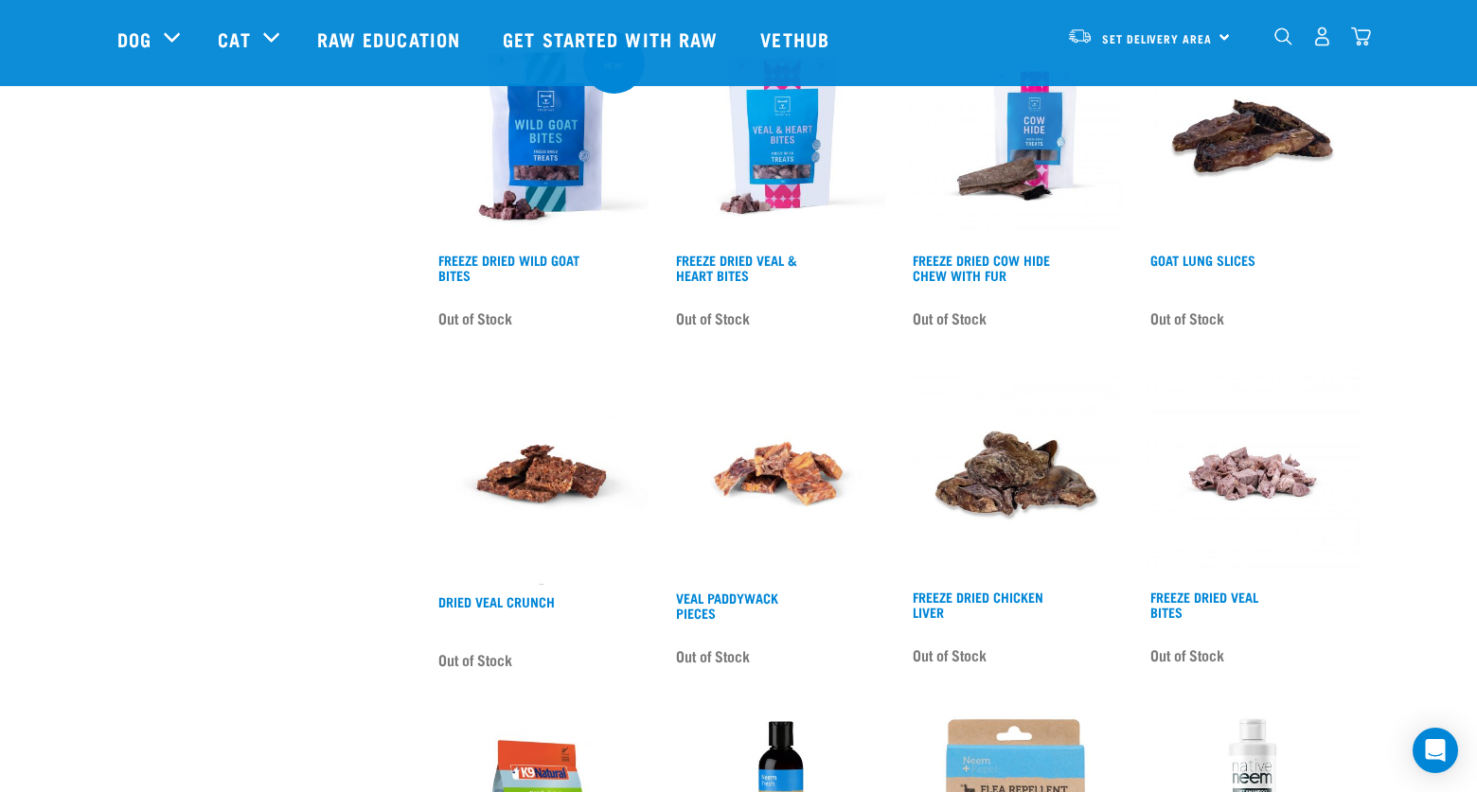
scroll to position [876, 0]
